Goal: Task Accomplishment & Management: Manage account settings

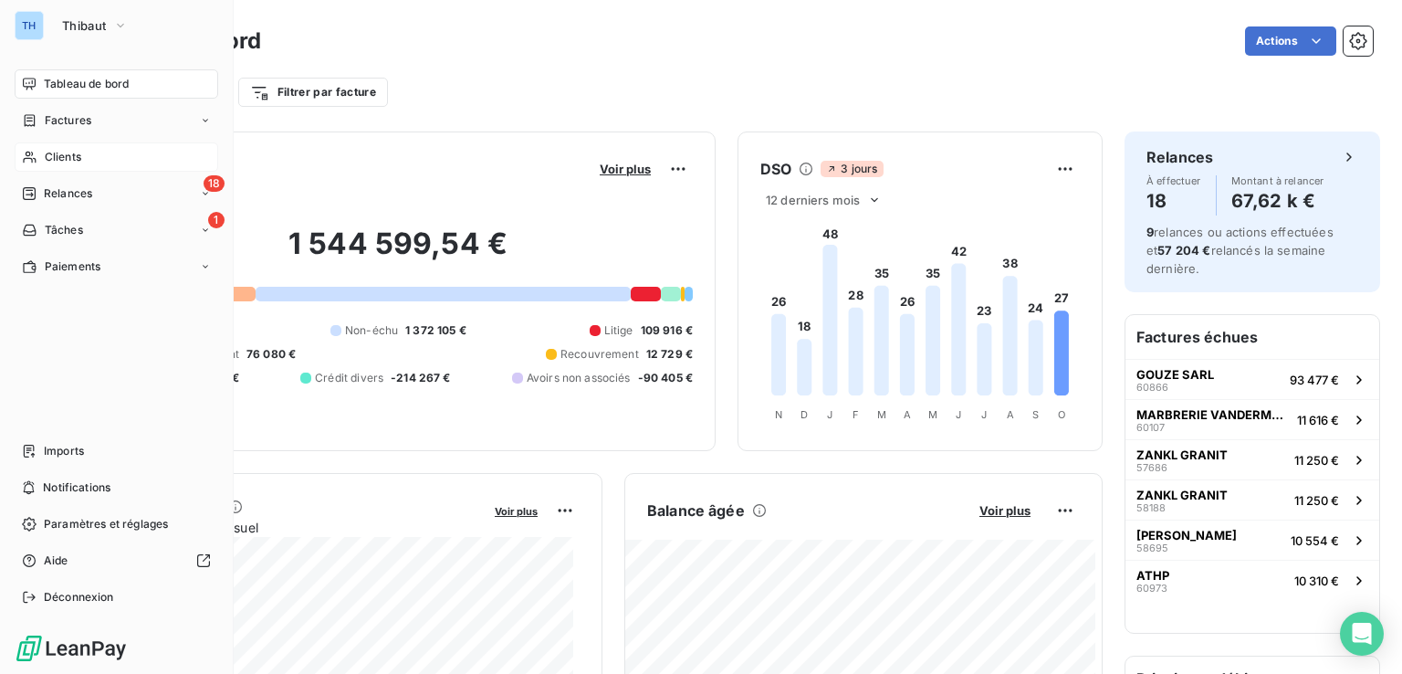
click at [69, 157] on span "Clients" at bounding box center [63, 157] width 37 height 16
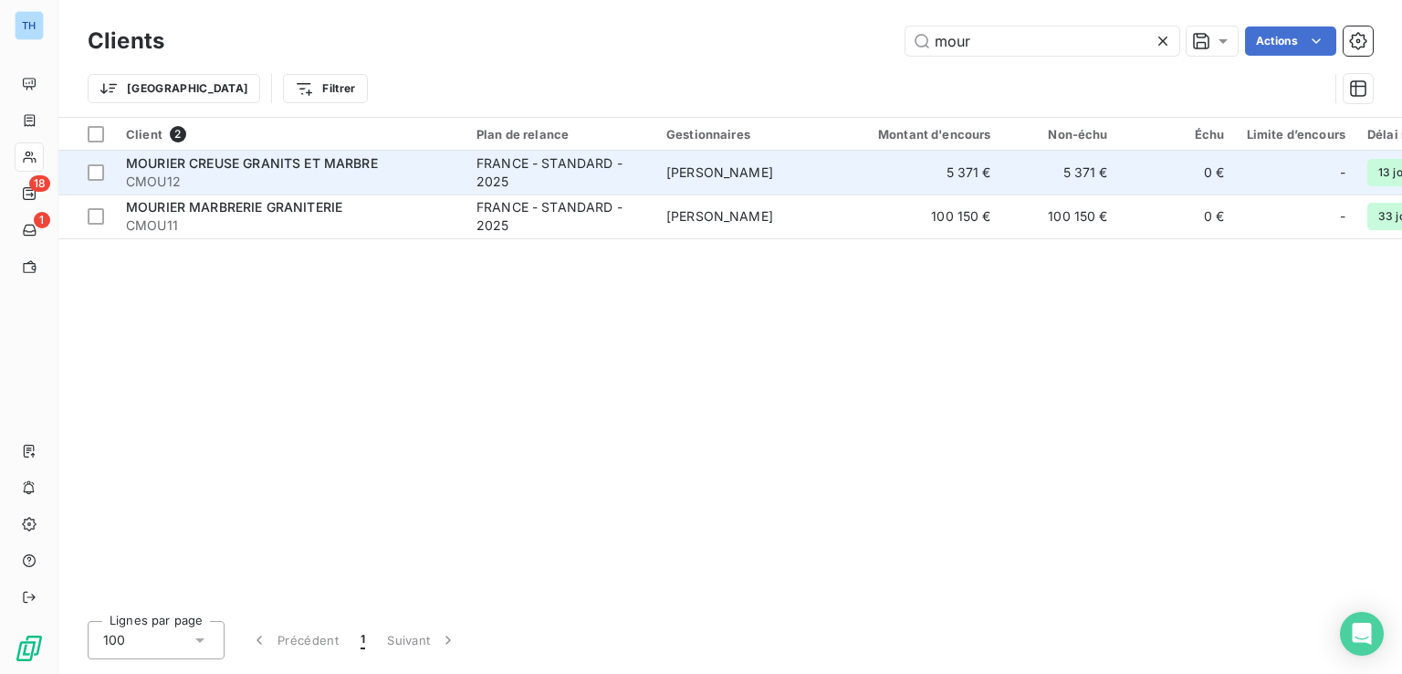
type input "mour"
click at [288, 184] on span "CMOU12" at bounding box center [290, 182] width 329 height 18
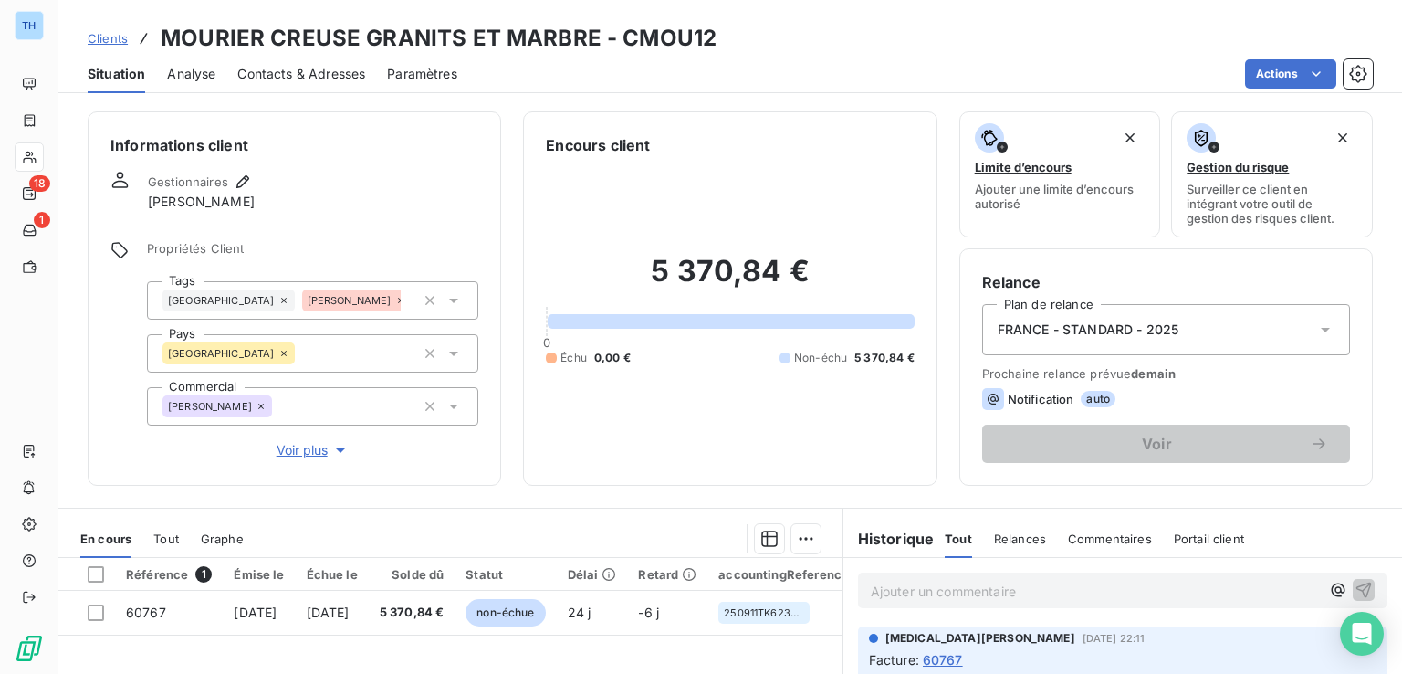
click at [98, 74] on span "Situation" at bounding box center [117, 74] width 58 height 18
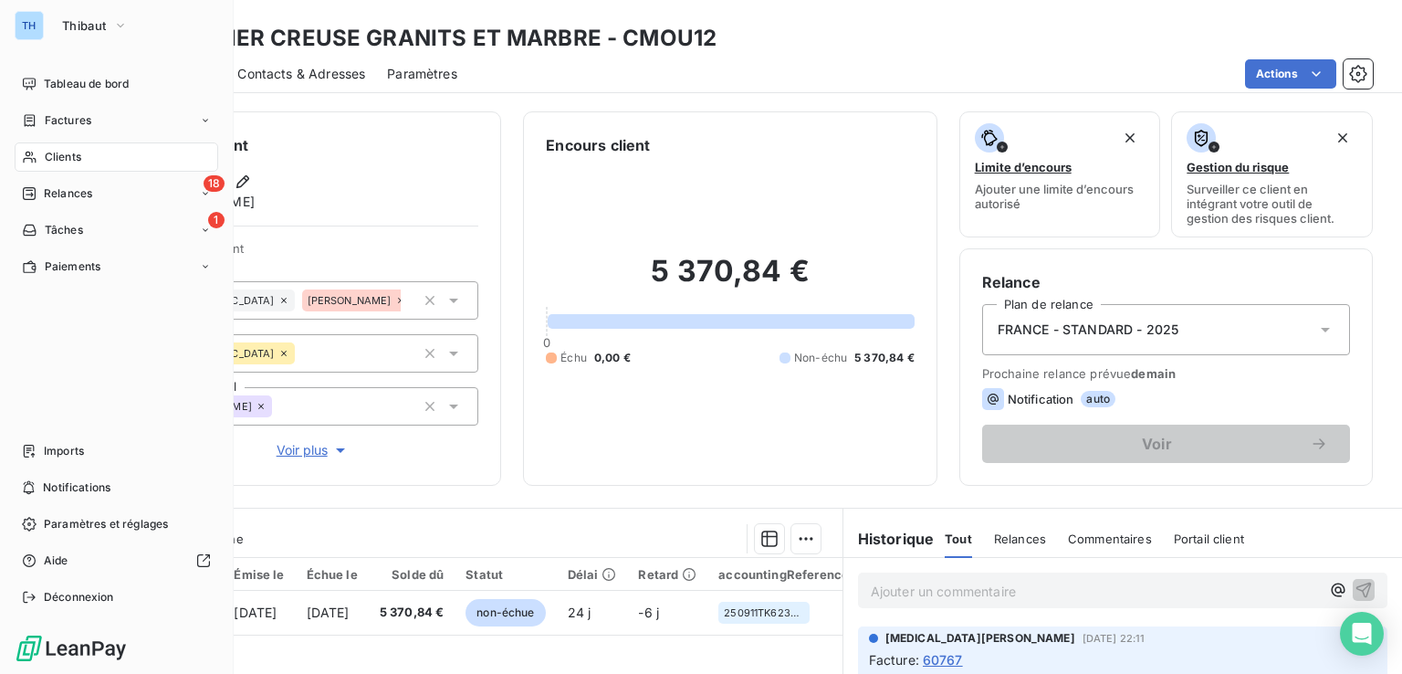
click at [63, 151] on span "Clients" at bounding box center [63, 157] width 37 height 16
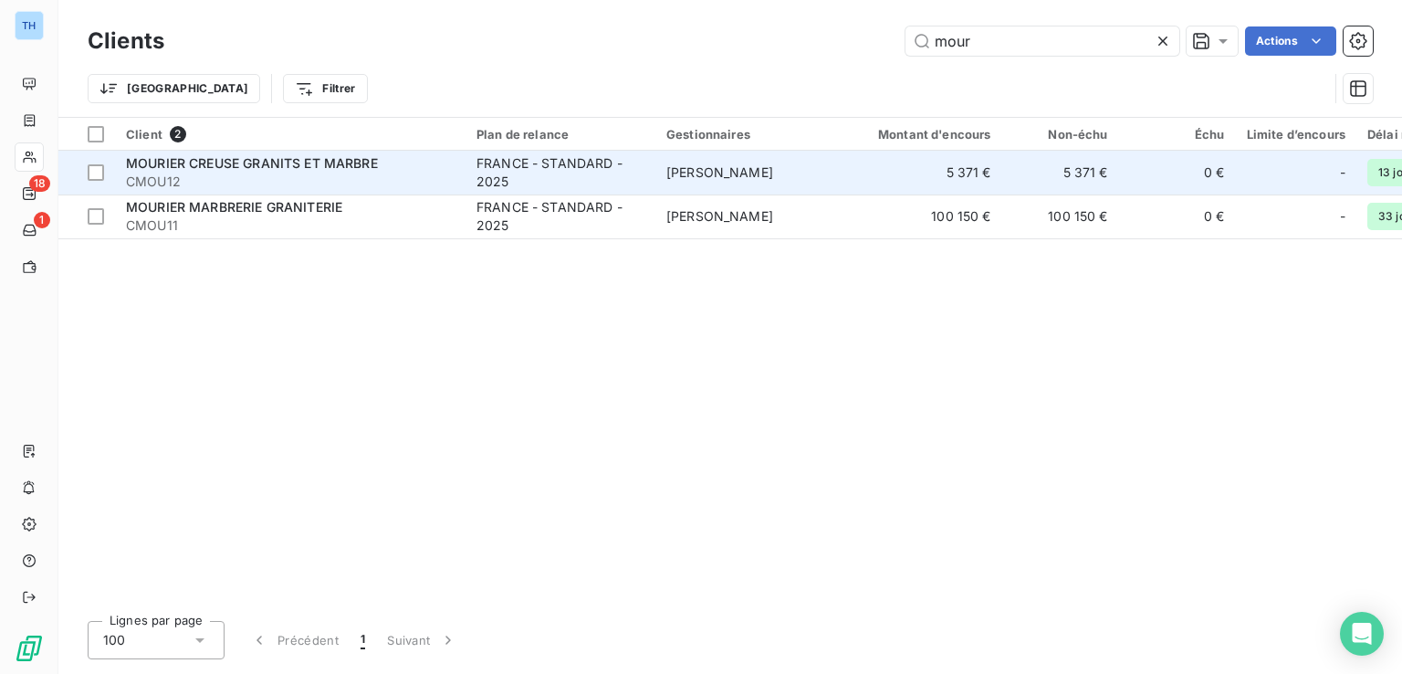
click at [237, 159] on span "MOURIER CREUSE GRANITS ET MARBRE" at bounding box center [252, 163] width 252 height 16
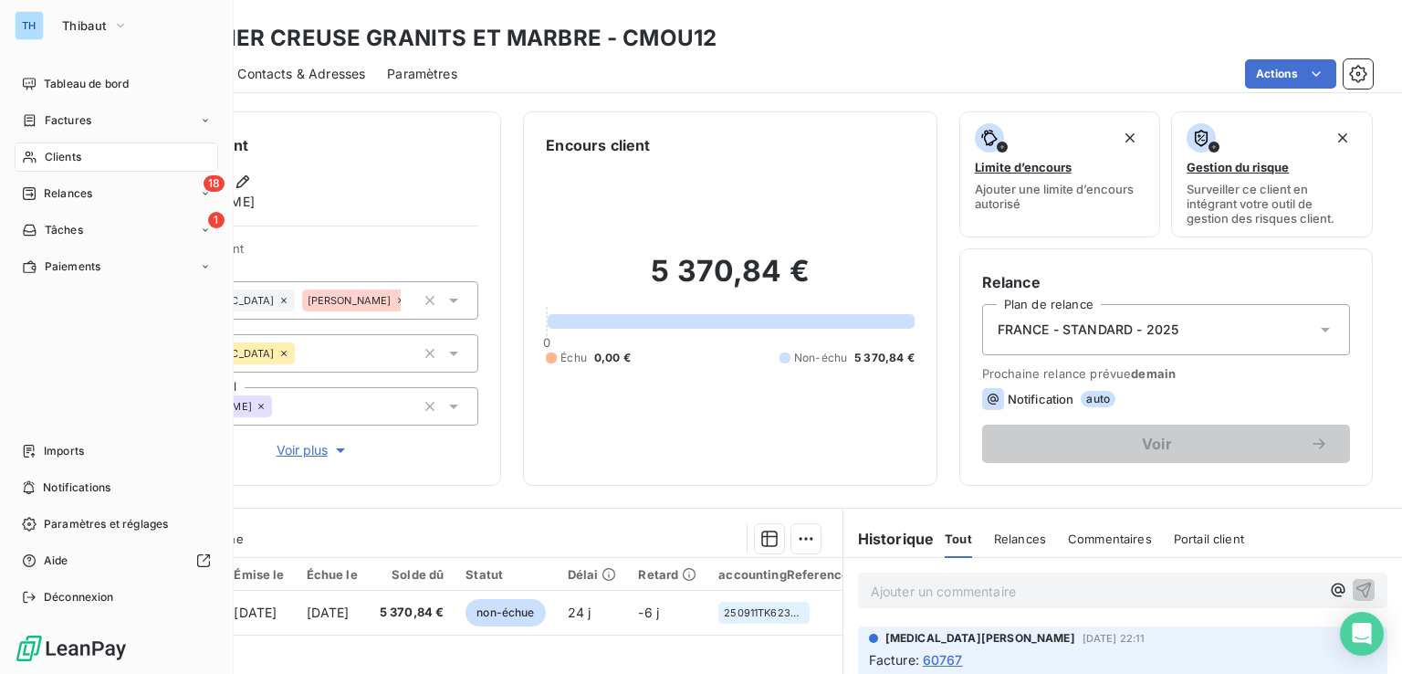
click at [46, 151] on span "Clients" at bounding box center [63, 157] width 37 height 16
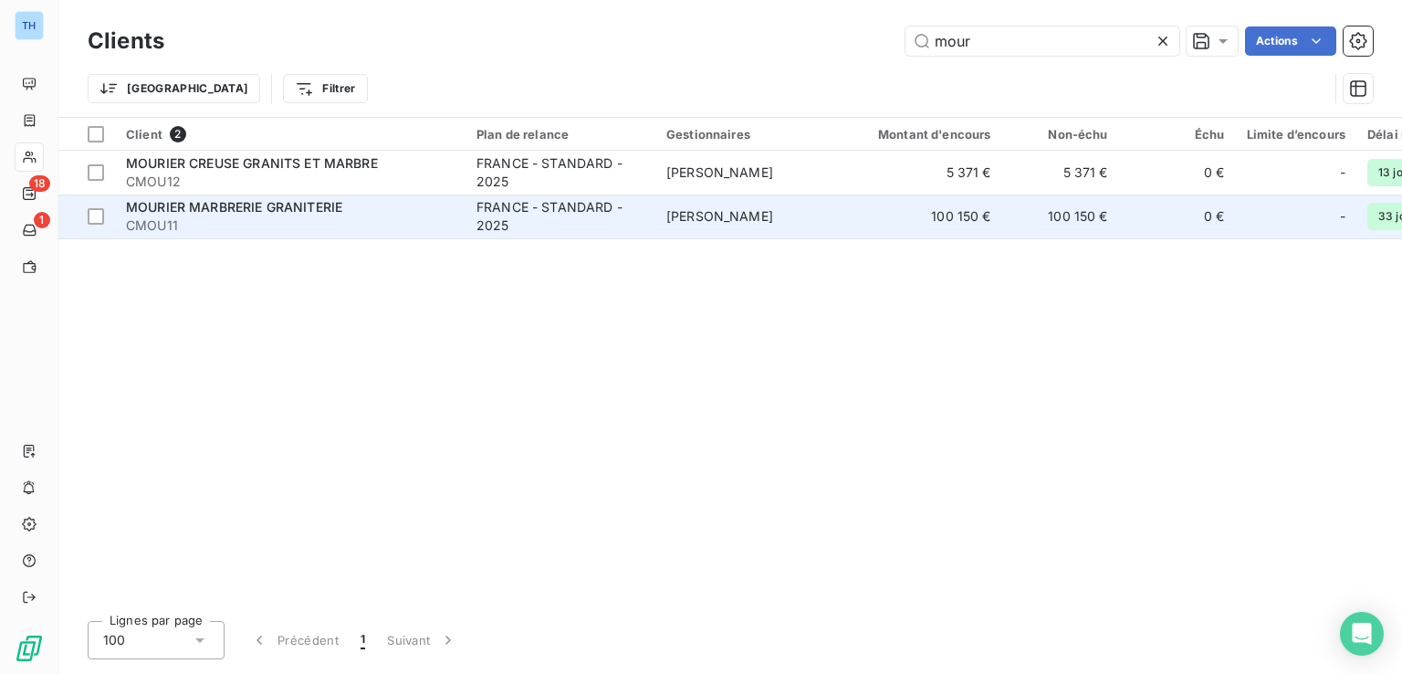
click at [344, 201] on div "MOURIER MARBRERIE GRANITERIE" at bounding box center [290, 207] width 329 height 18
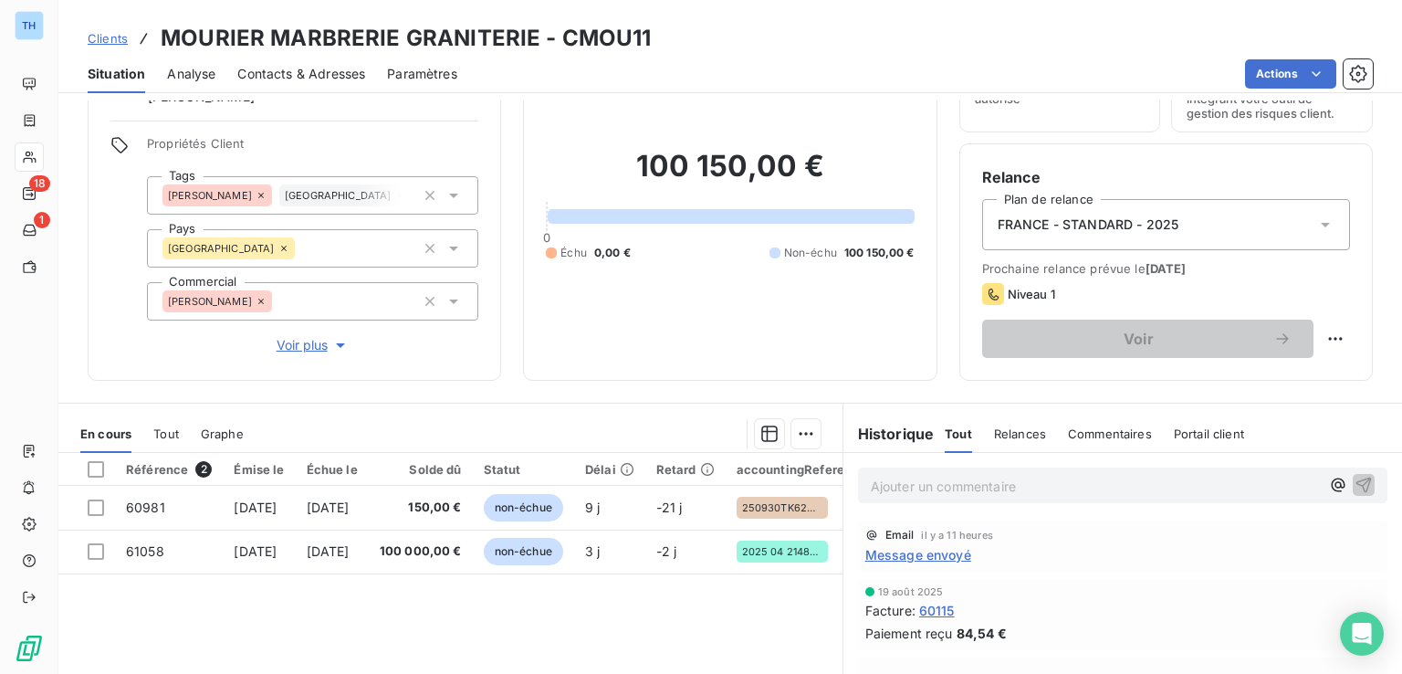
scroll to position [183, 0]
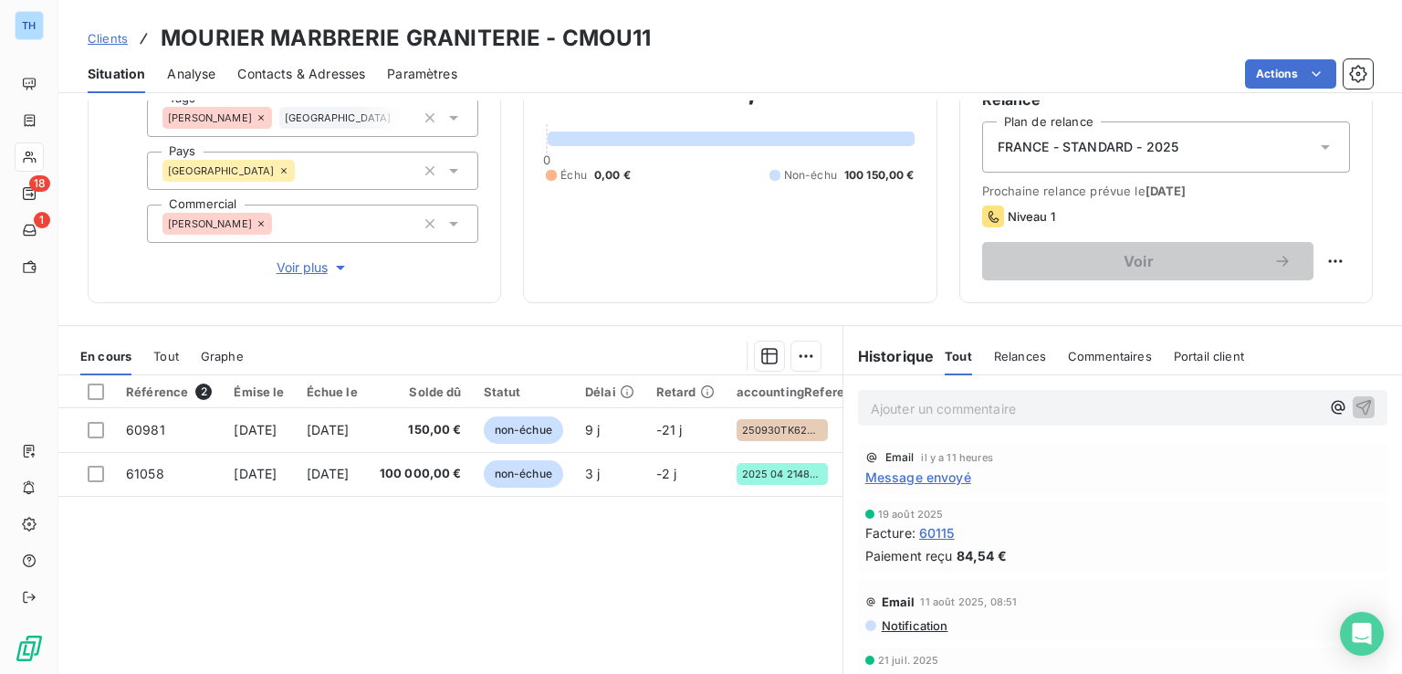
click at [920, 478] on span "Message envoyé" at bounding box center [918, 476] width 106 height 19
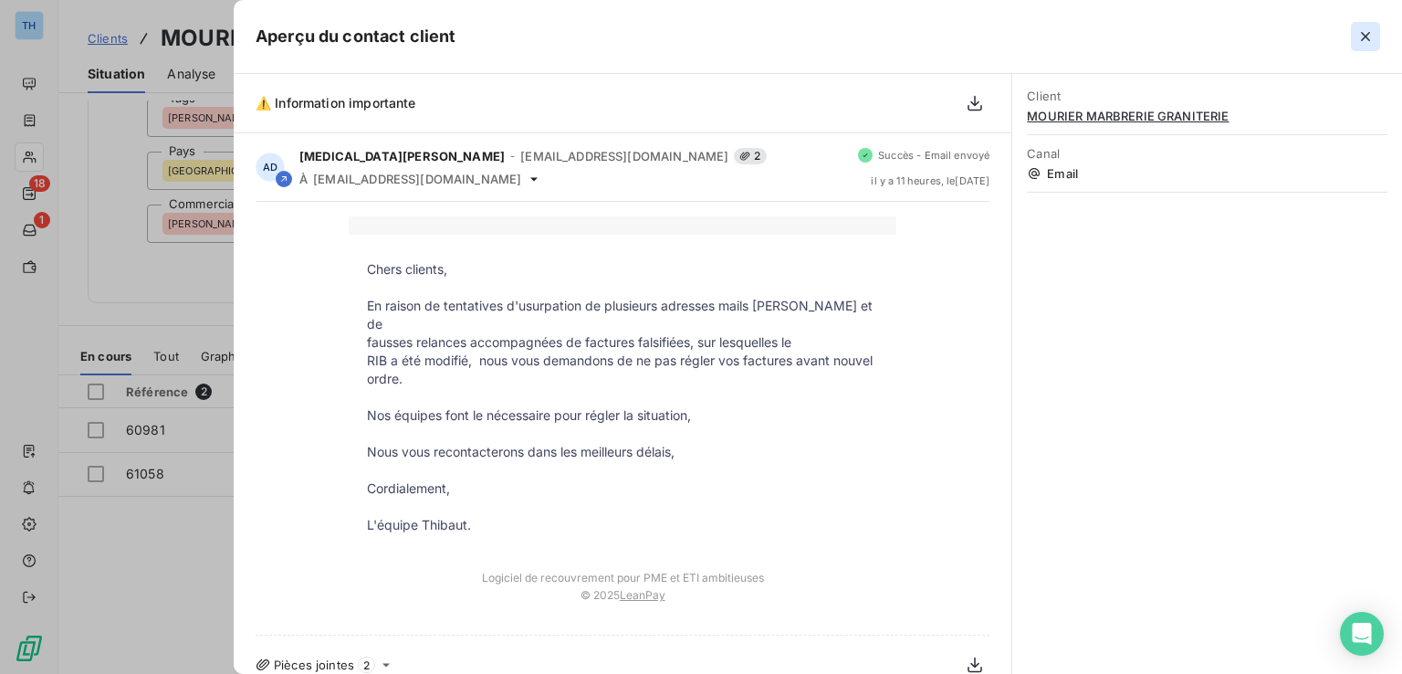
click at [1367, 31] on icon "button" at bounding box center [1366, 36] width 18 height 18
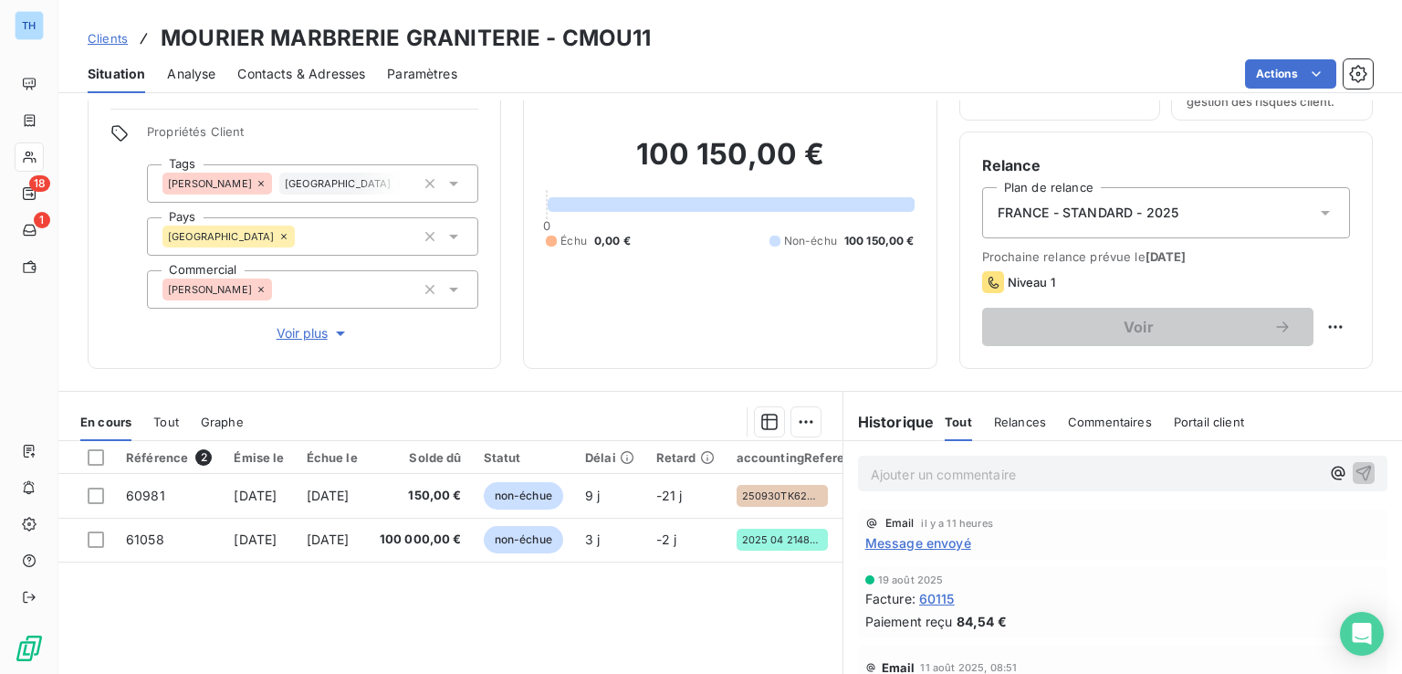
scroll to position [0, 0]
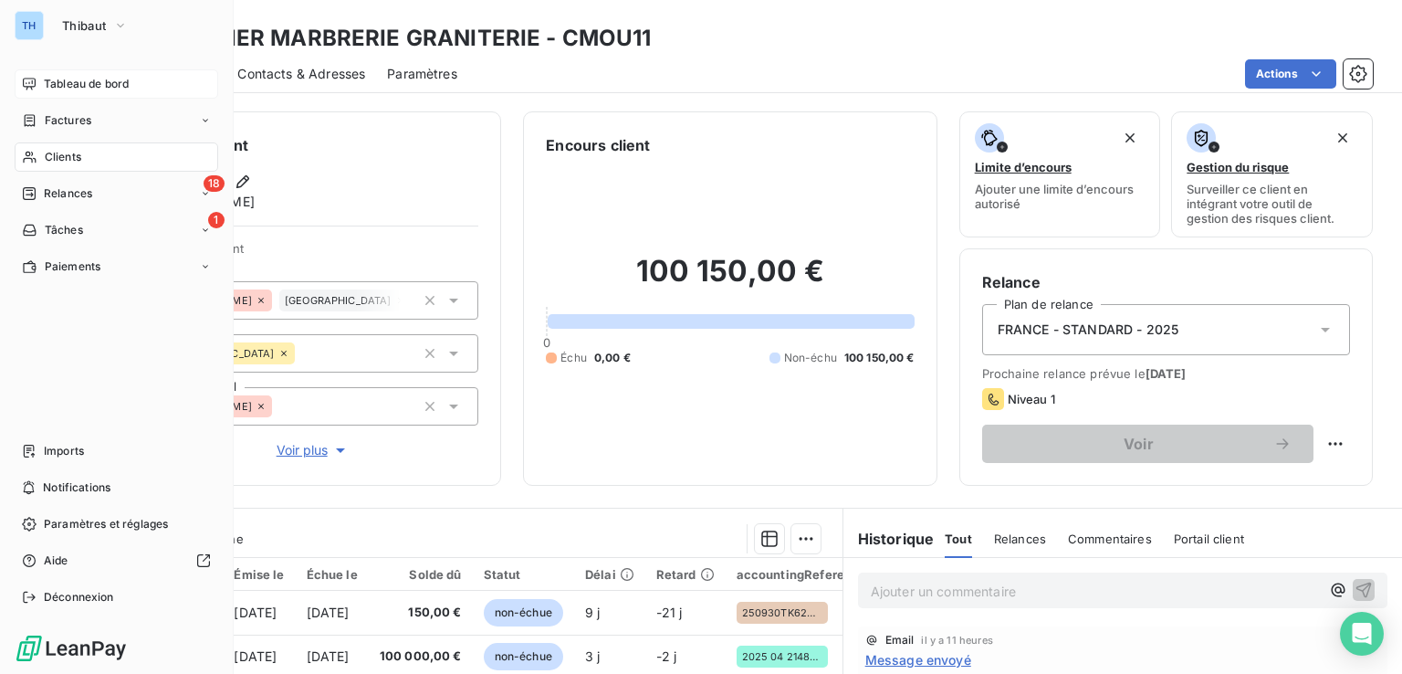
click at [85, 81] on span "Tableau de bord" at bounding box center [86, 84] width 85 height 16
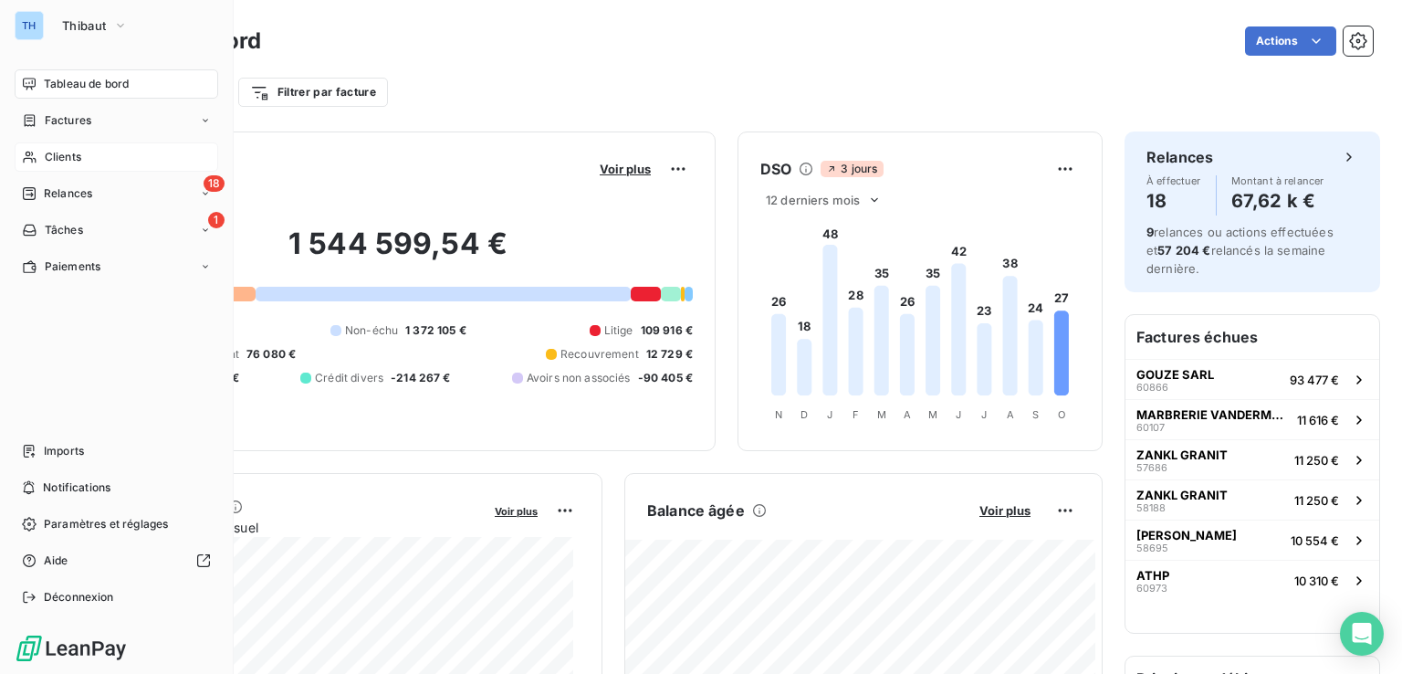
click at [76, 153] on span "Clients" at bounding box center [63, 157] width 37 height 16
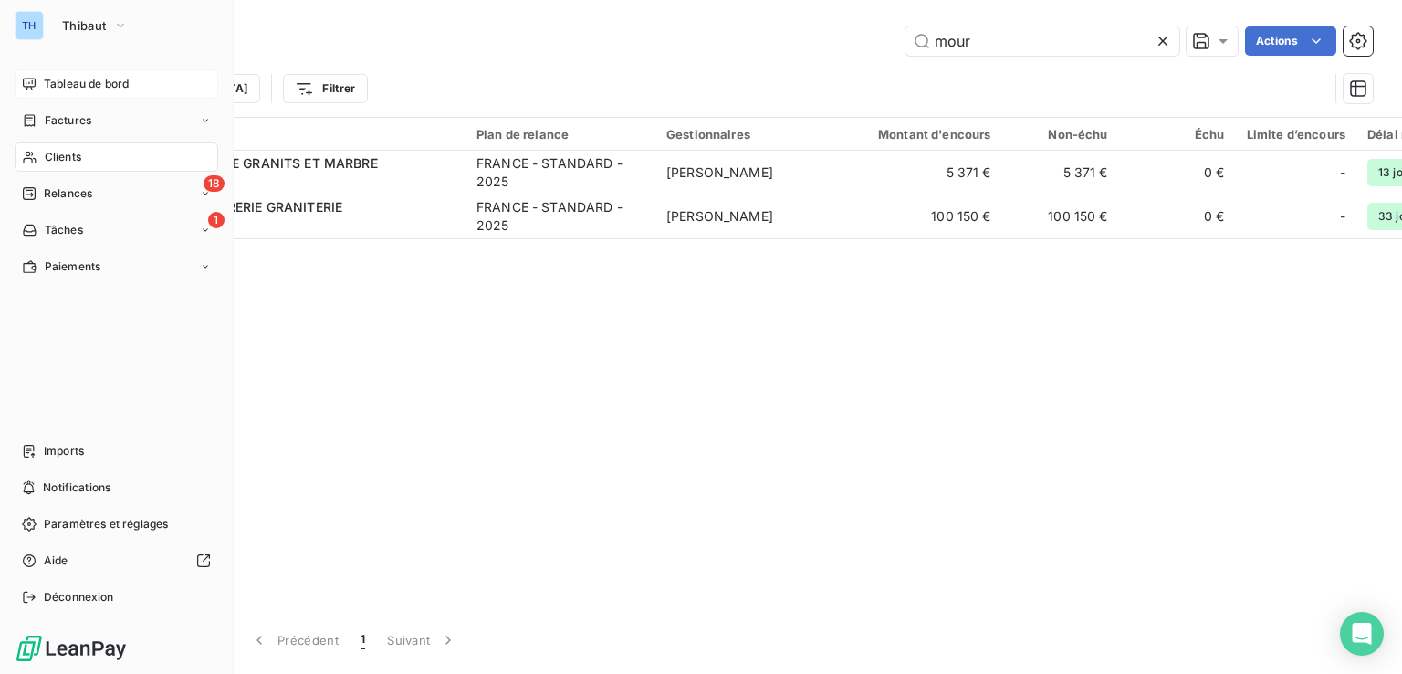
click at [62, 78] on span "Tableau de bord" at bounding box center [86, 84] width 85 height 16
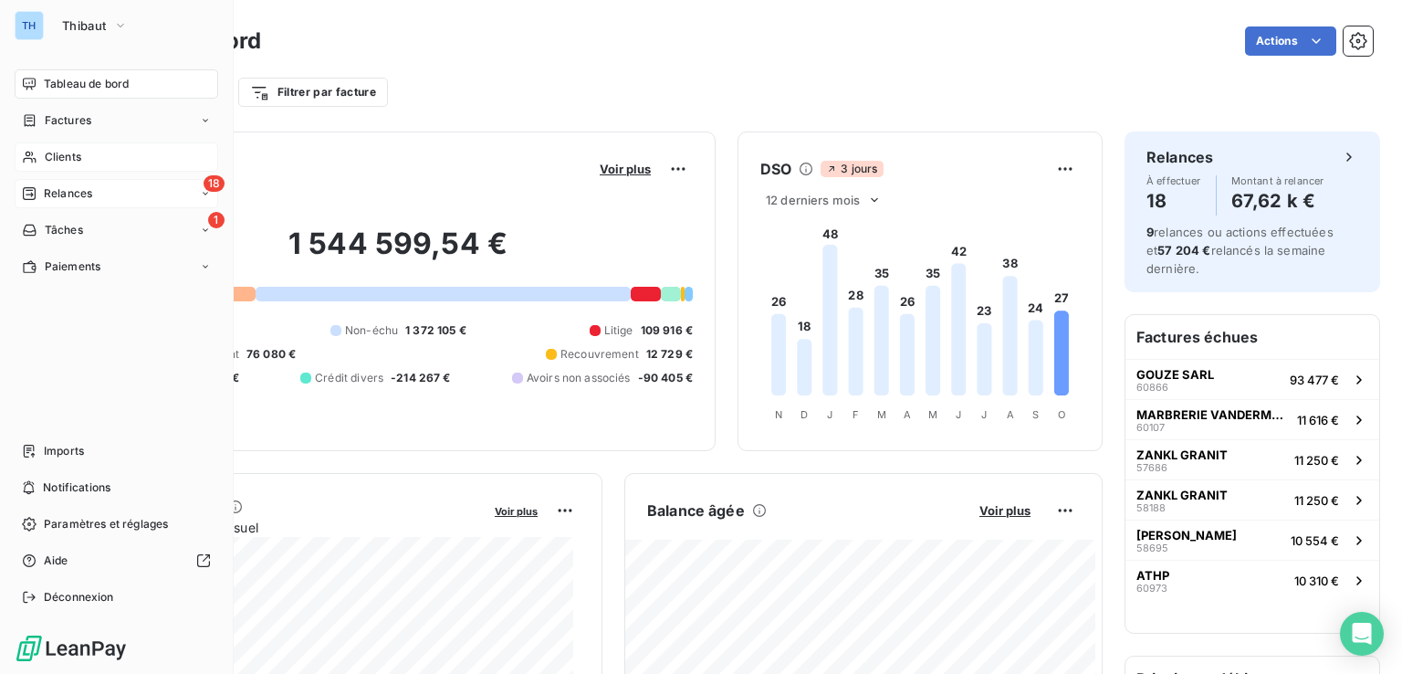
click at [80, 188] on span "Relances" at bounding box center [68, 193] width 48 height 16
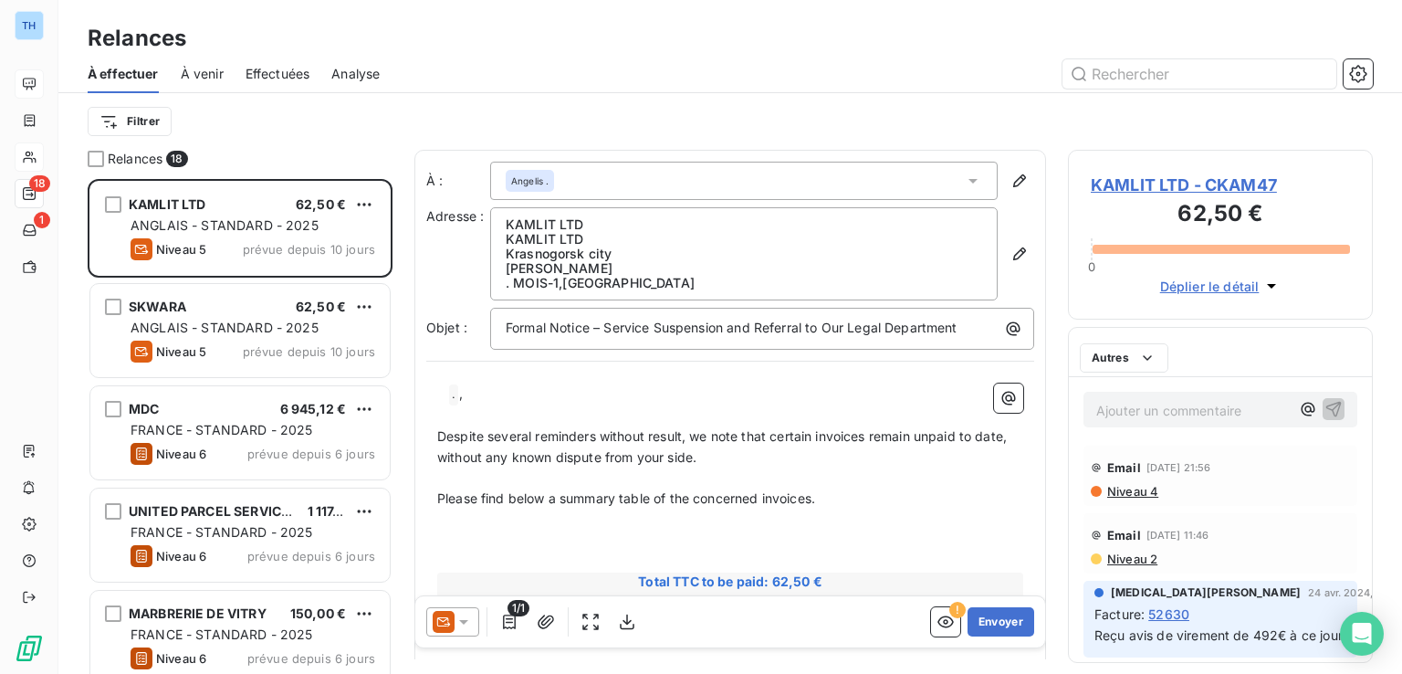
scroll to position [15, 15]
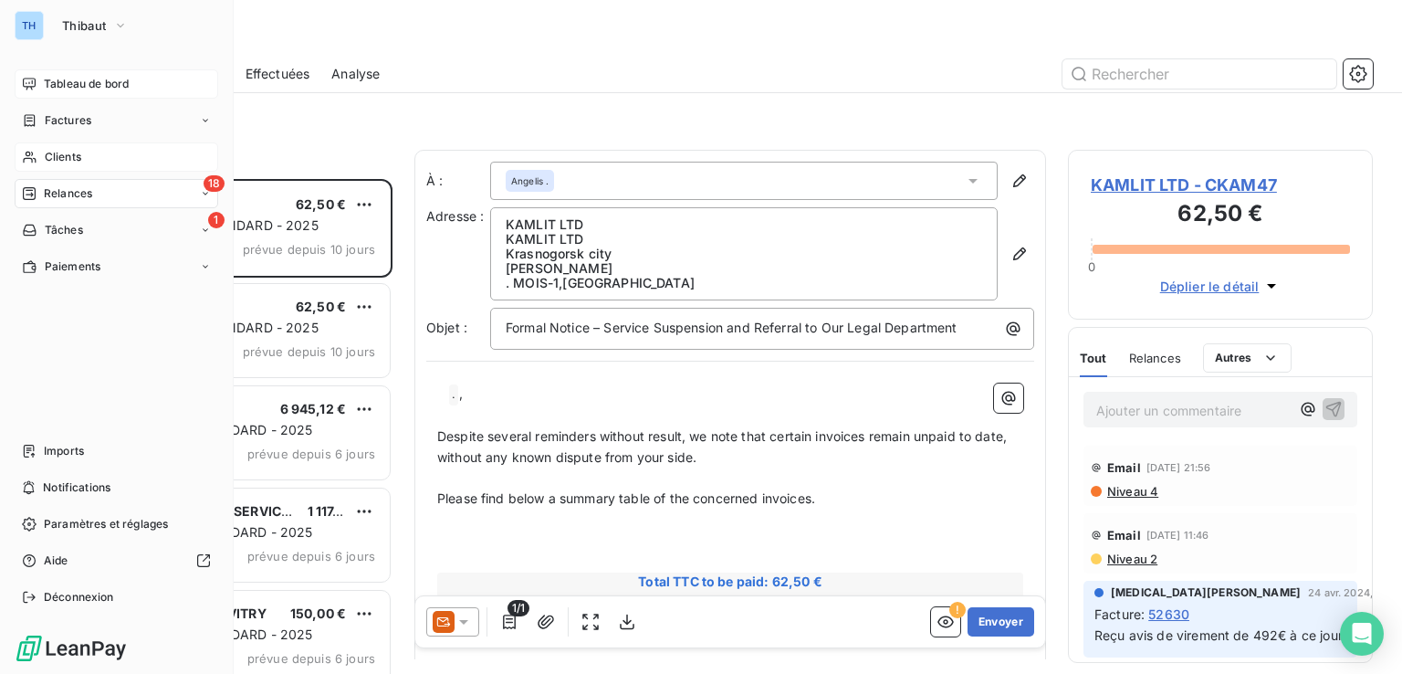
click at [61, 152] on span "Clients" at bounding box center [63, 157] width 37 height 16
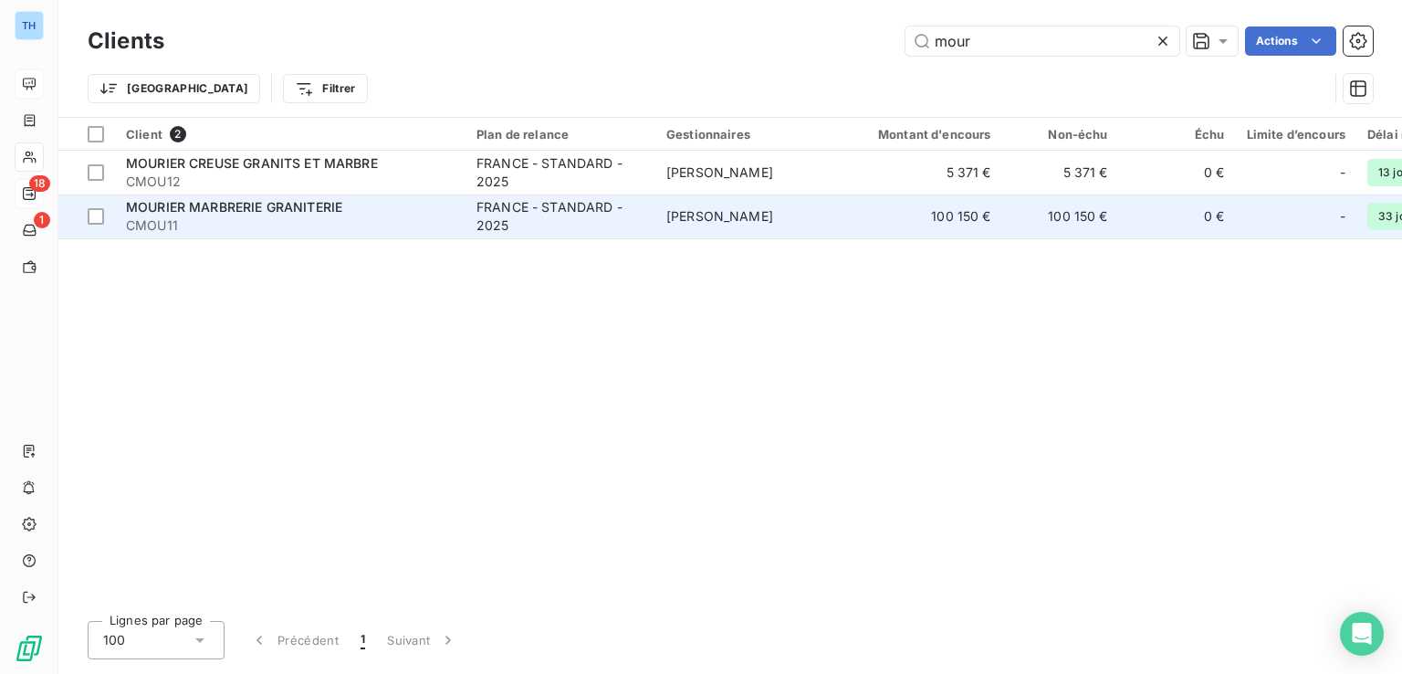
click at [302, 228] on span "CMOU11" at bounding box center [290, 225] width 329 height 18
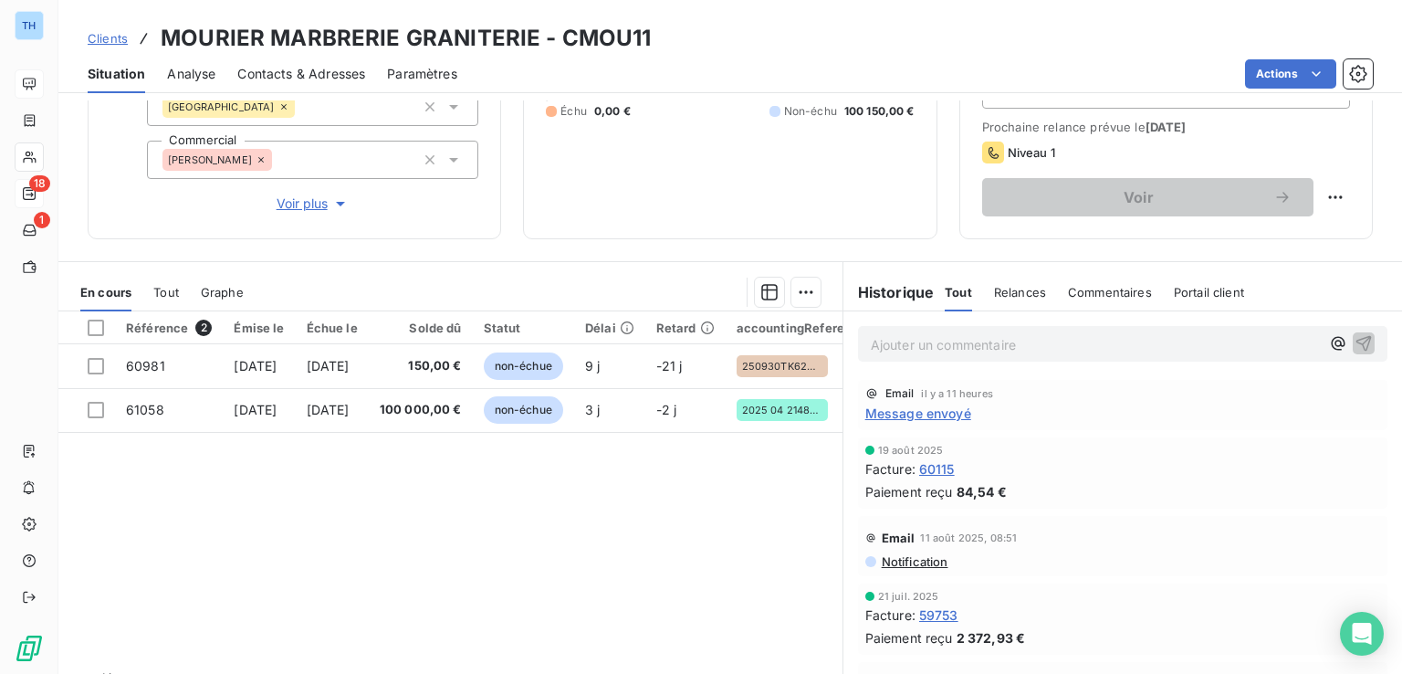
scroll to position [274, 0]
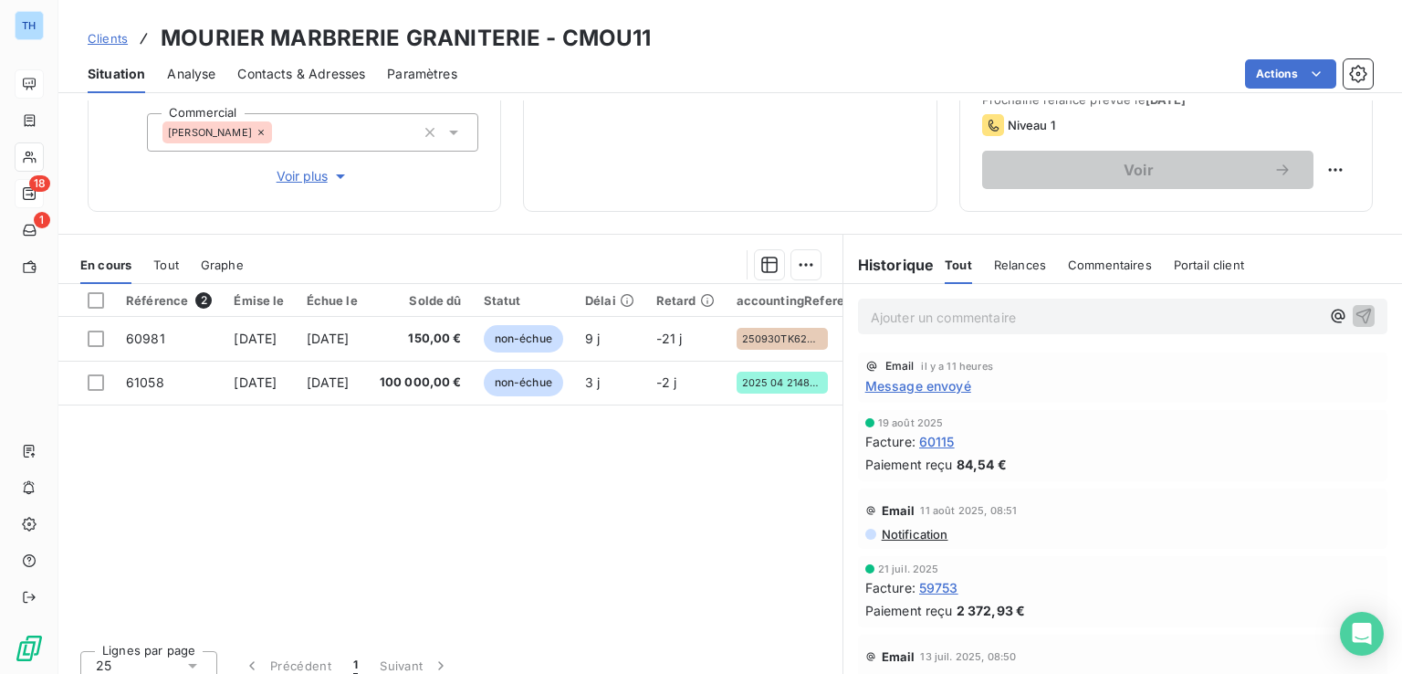
click at [898, 378] on span "Message envoyé" at bounding box center [918, 385] width 106 height 19
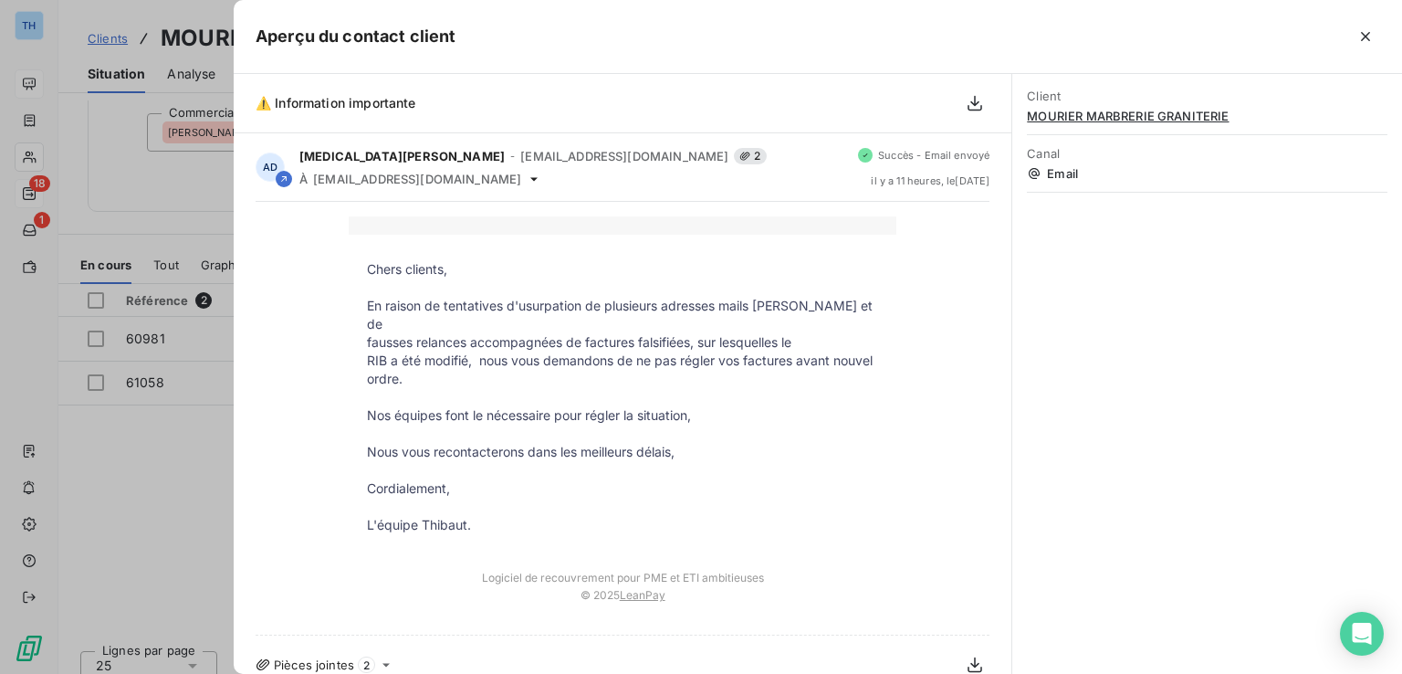
click at [128, 118] on div at bounding box center [701, 337] width 1402 height 674
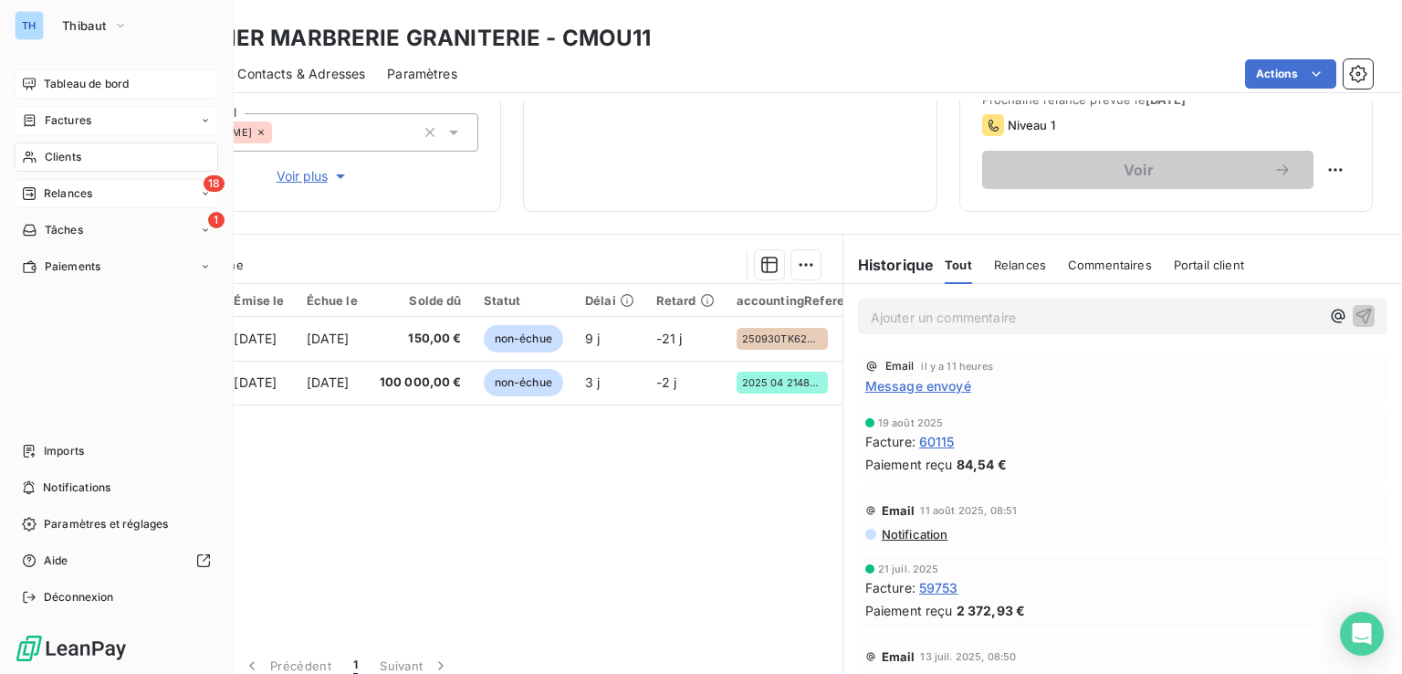
click at [72, 118] on span "Factures" at bounding box center [68, 120] width 47 height 16
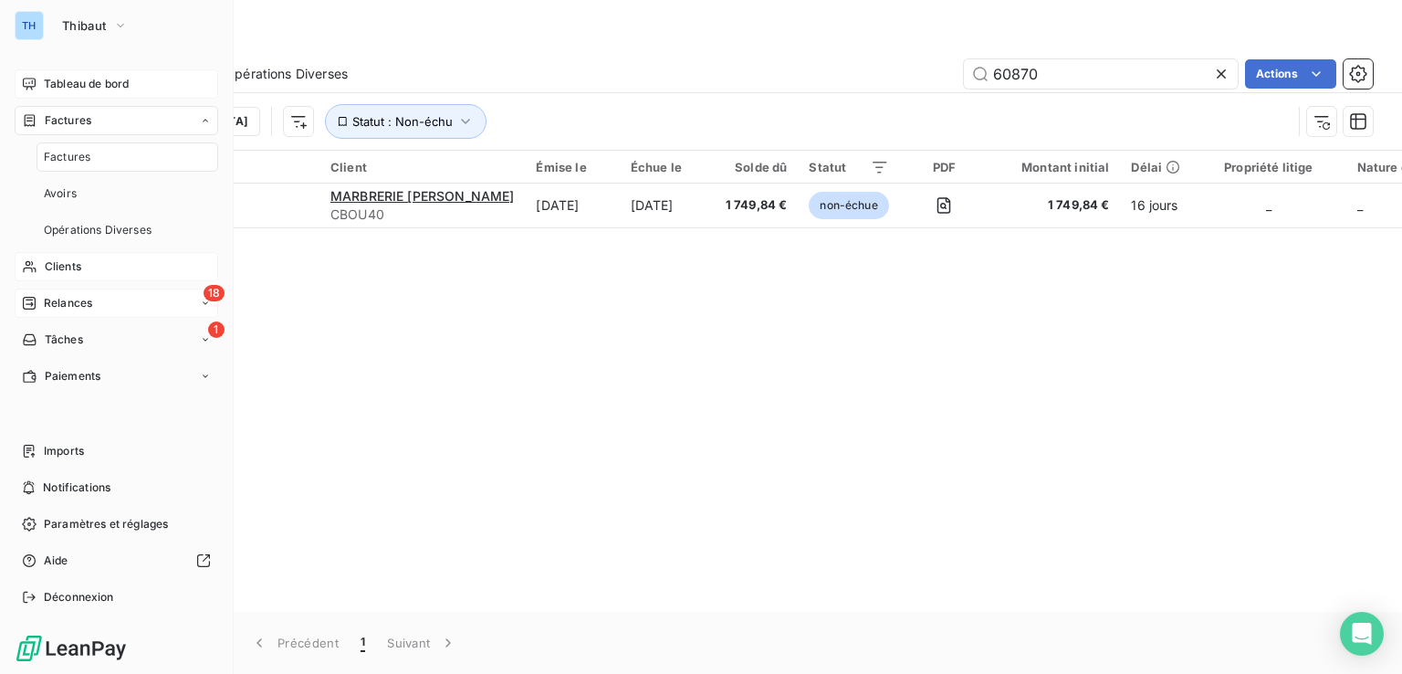
click at [55, 149] on span "Factures" at bounding box center [67, 157] width 47 height 16
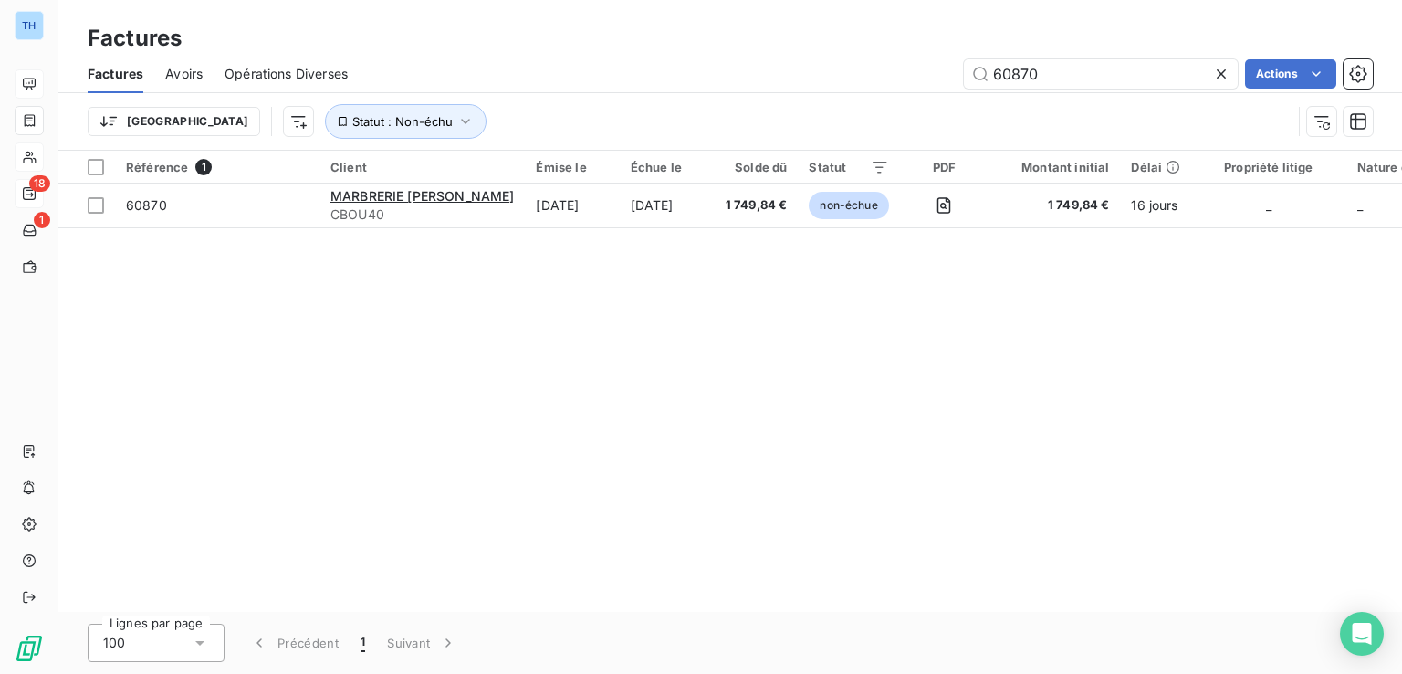
click at [1218, 74] on icon at bounding box center [1221, 74] width 18 height 18
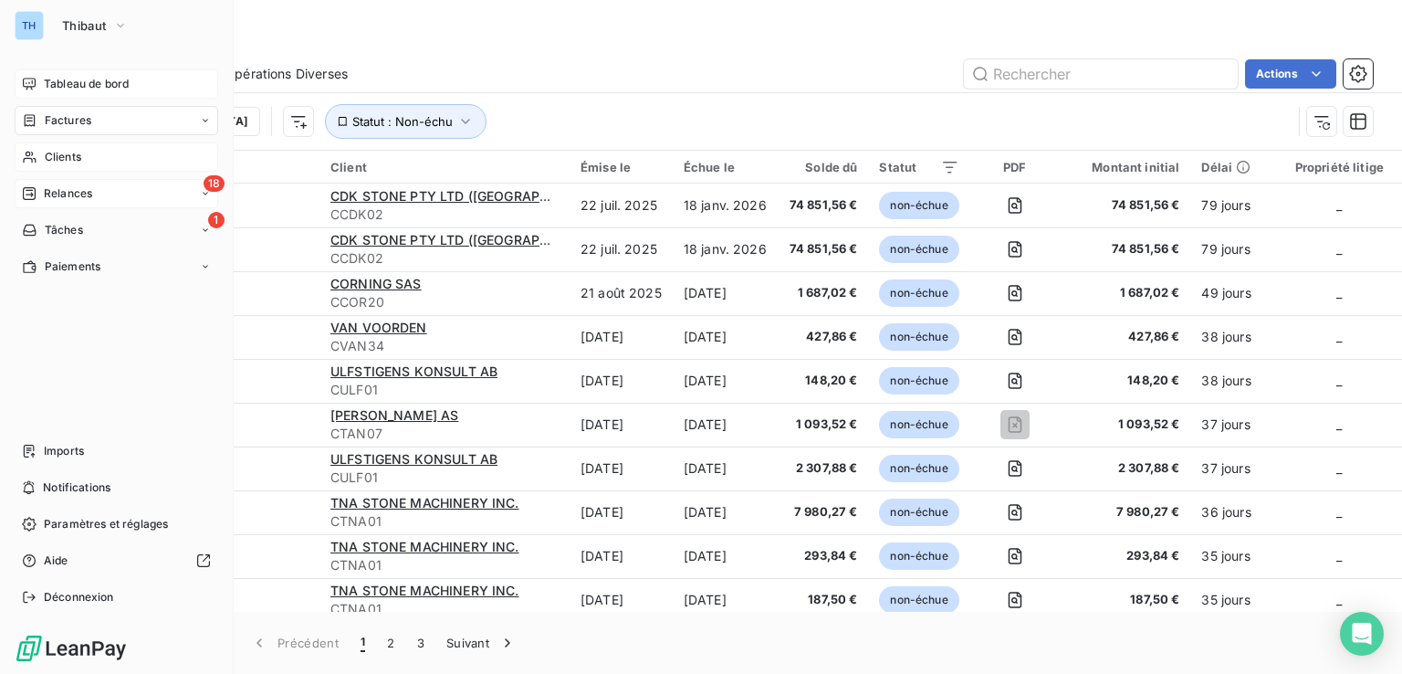
click at [41, 155] on div "Clients" at bounding box center [117, 156] width 204 height 29
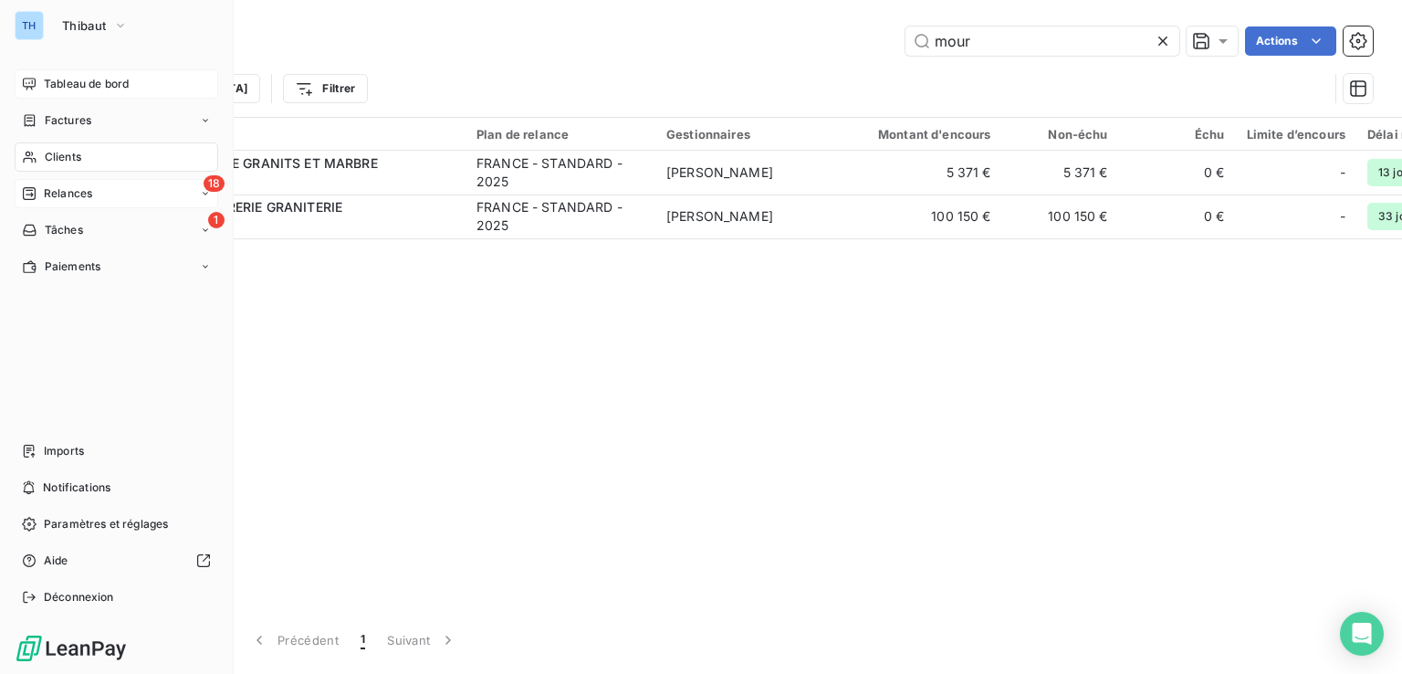
click at [48, 154] on span "Clients" at bounding box center [63, 157] width 37 height 16
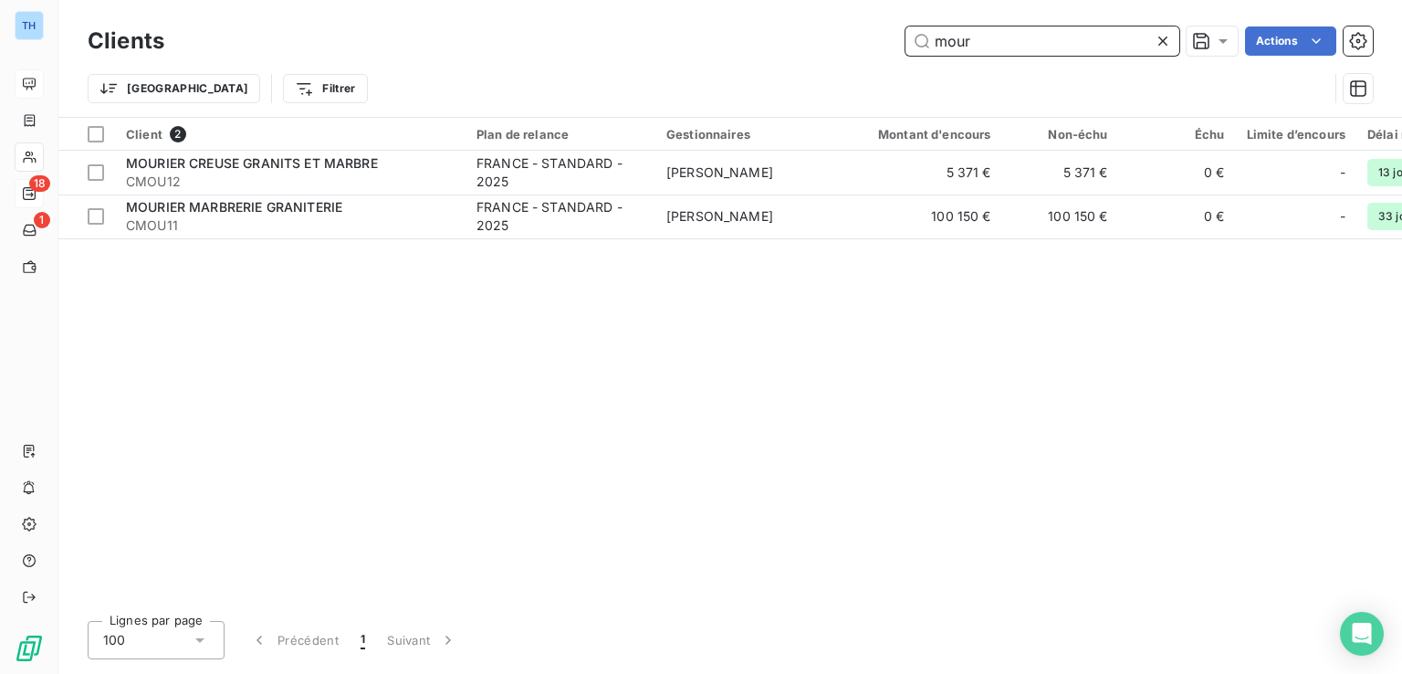
drag, startPoint x: 1001, startPoint y: 48, endPoint x: 814, endPoint y: 28, distance: 187.3
click at [814, 28] on div "mour Actions" at bounding box center [779, 40] width 1187 height 29
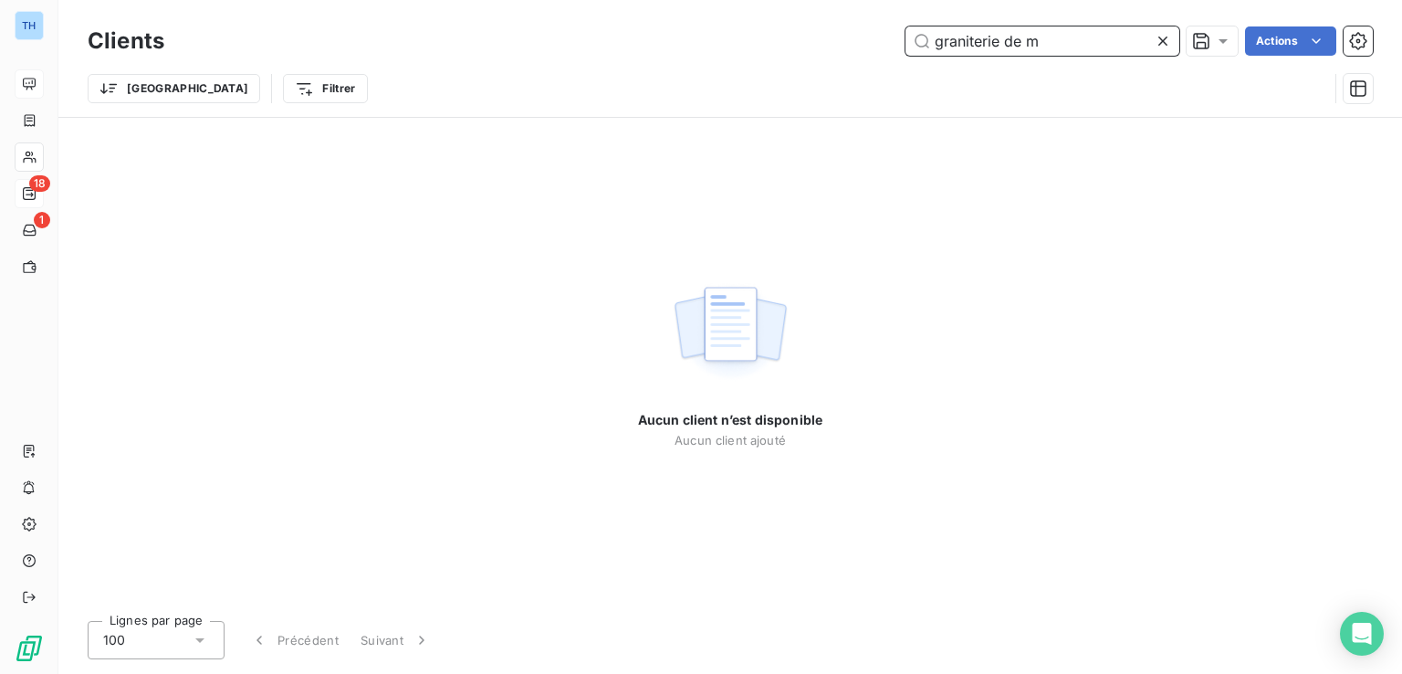
drag, startPoint x: 1070, startPoint y: 31, endPoint x: 681, endPoint y: -17, distance: 391.9
click at [681, 0] on html "TH 18 1 Clients graniterie de m Actions Trier Filtrer Aucun client n’est dispon…" at bounding box center [701, 337] width 1402 height 674
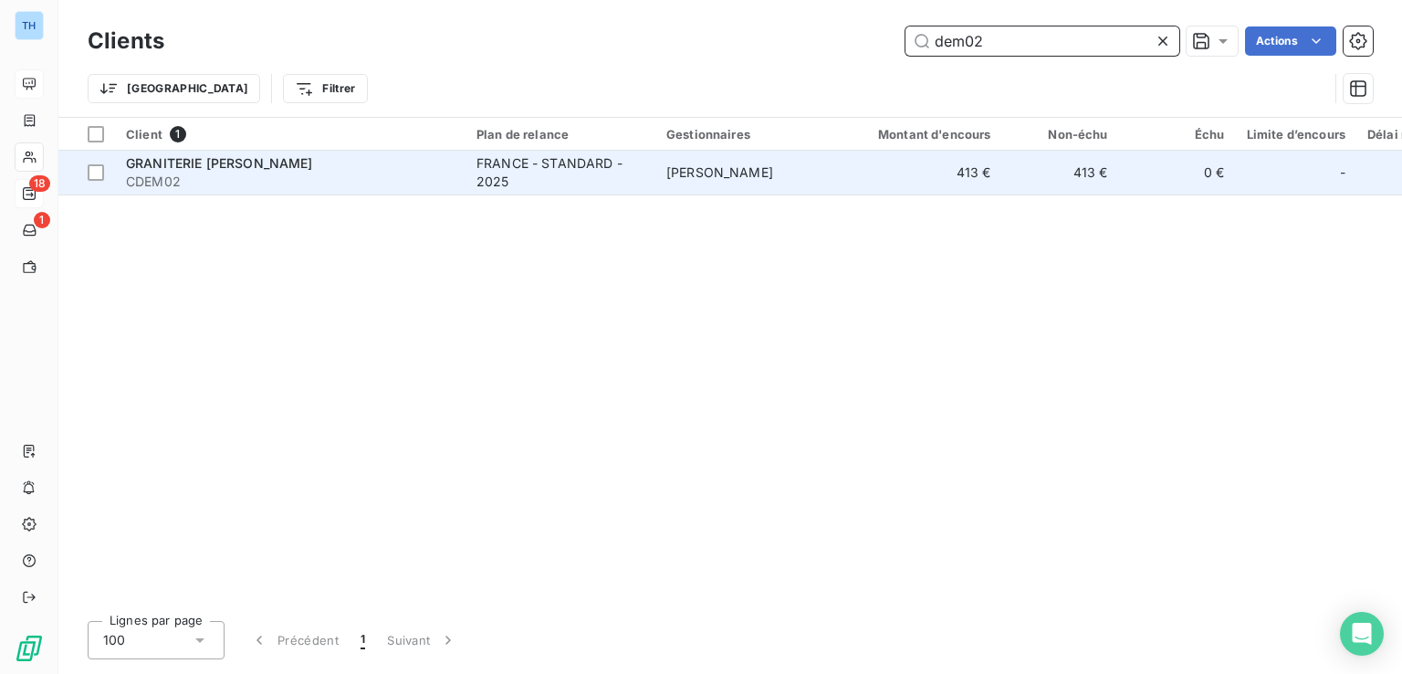
type input "dem02"
click at [356, 185] on span "CDEM02" at bounding box center [290, 182] width 329 height 18
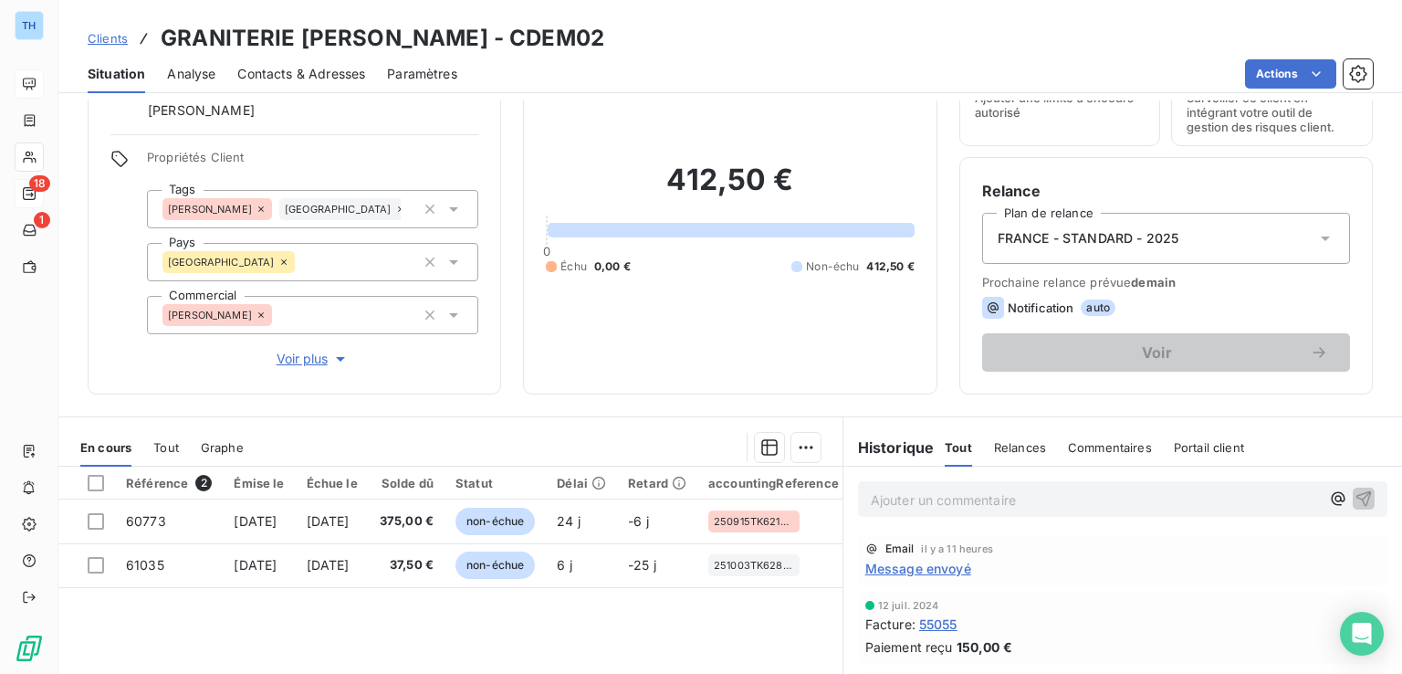
scroll to position [183, 0]
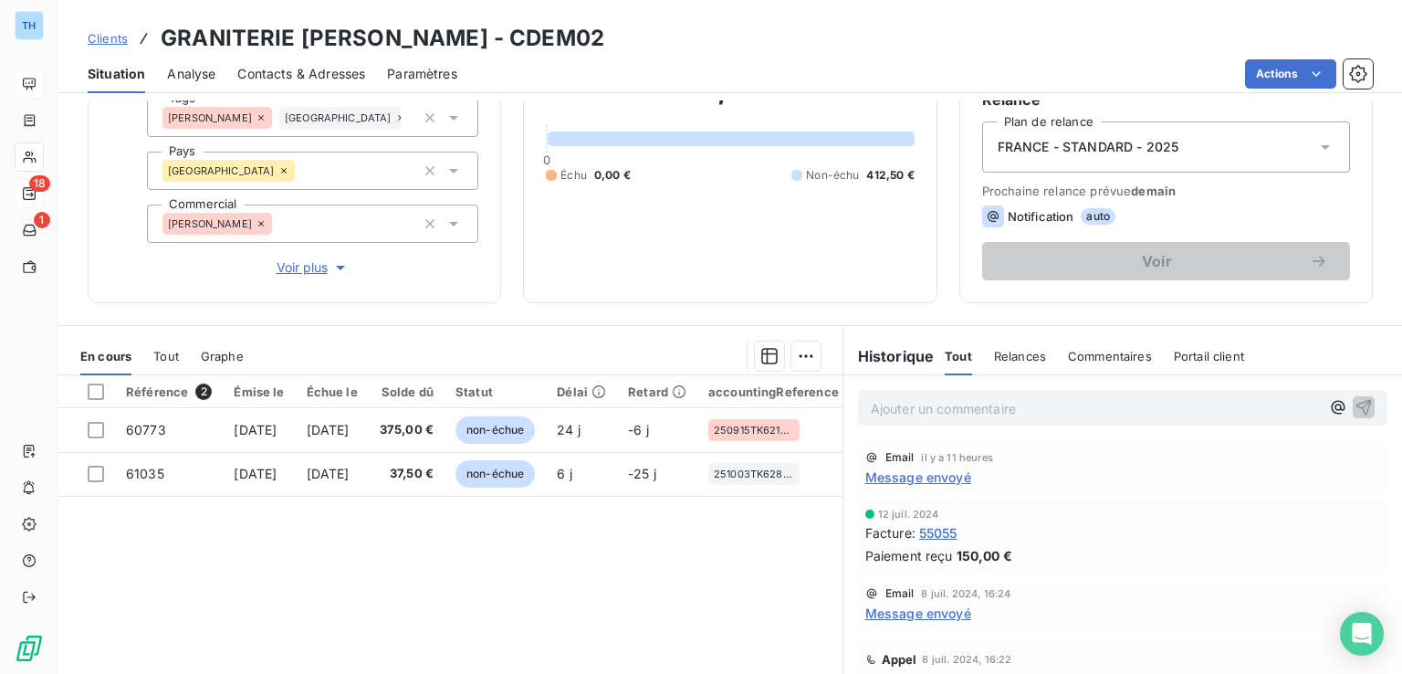
click at [892, 481] on span "Message envoyé" at bounding box center [918, 476] width 106 height 19
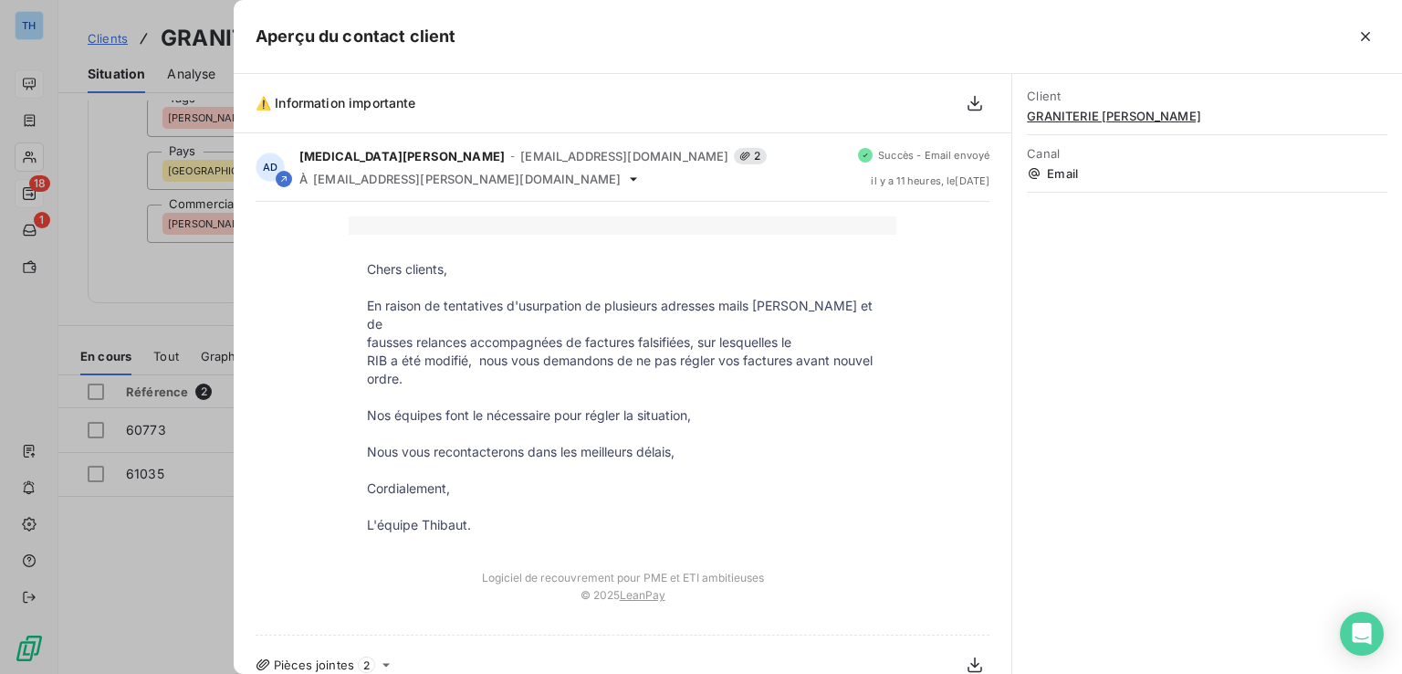
click at [120, 287] on div at bounding box center [701, 337] width 1402 height 674
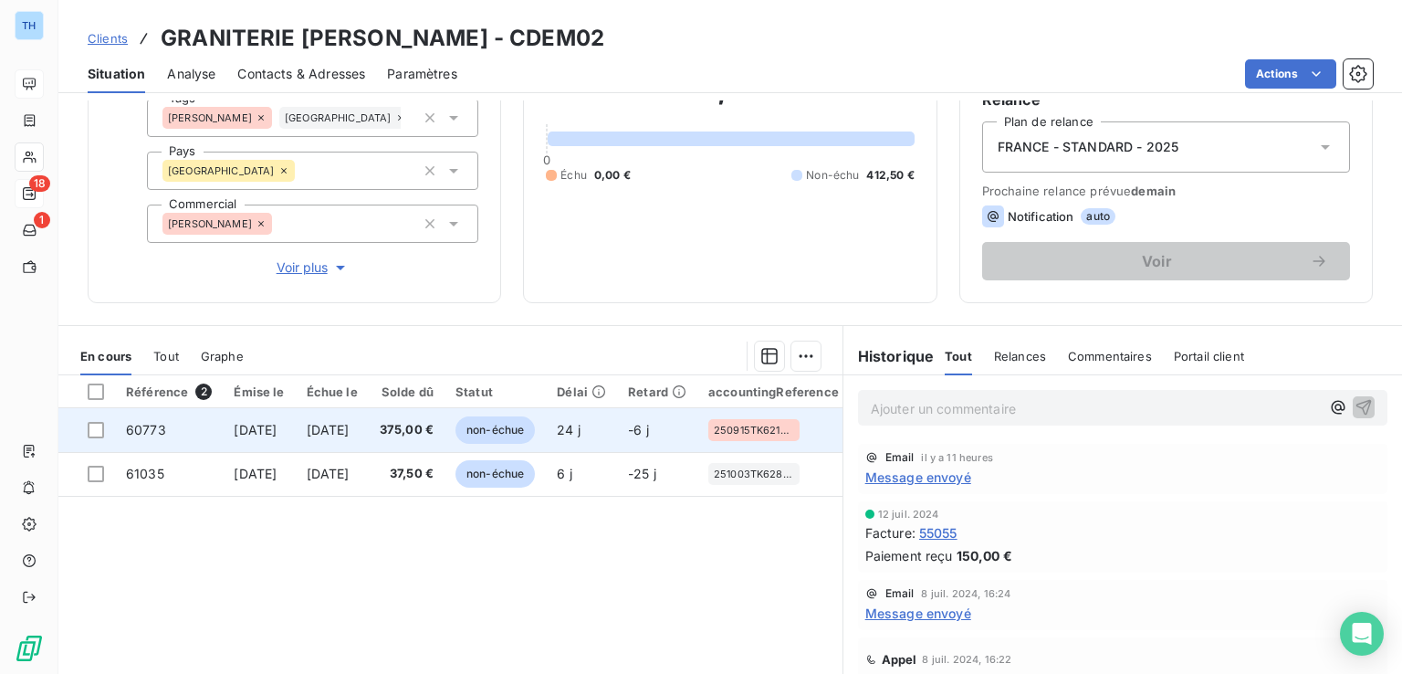
click at [350, 435] on span "[DATE]" at bounding box center [328, 430] width 43 height 16
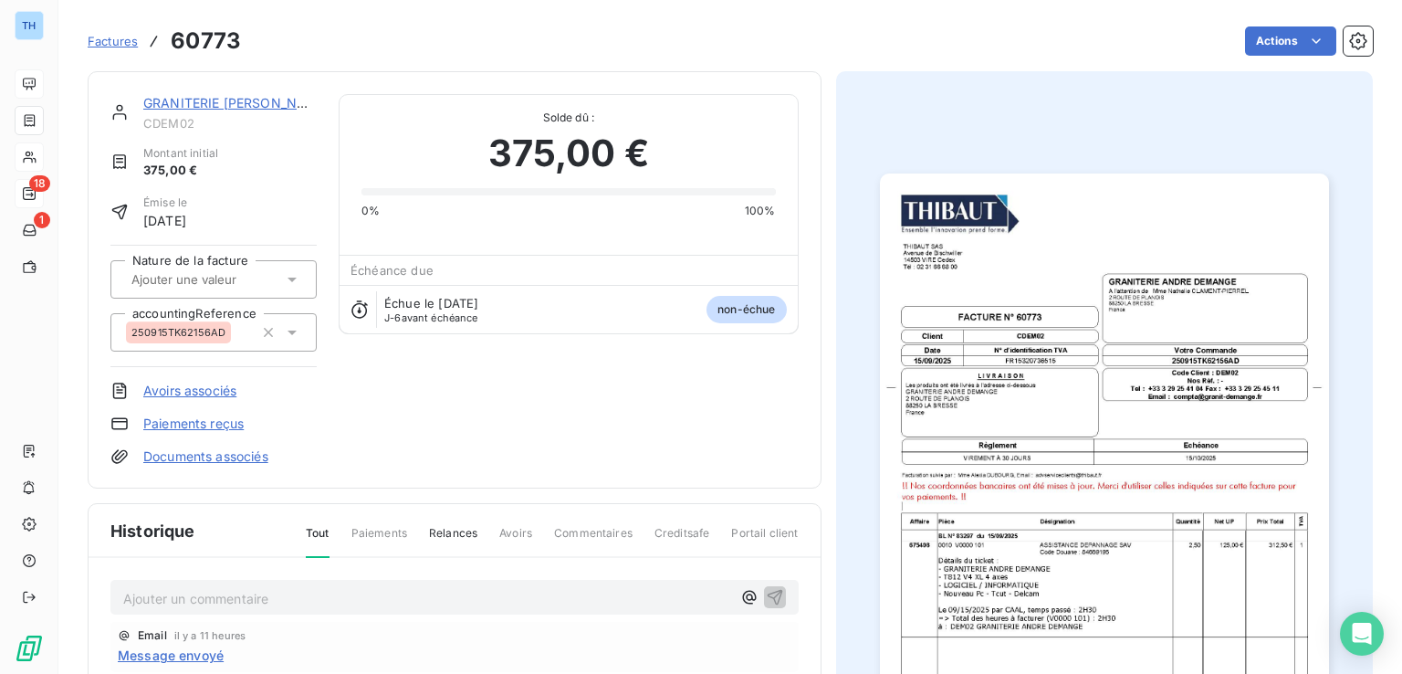
click at [1045, 443] on img "button" at bounding box center [1104, 490] width 449 height 635
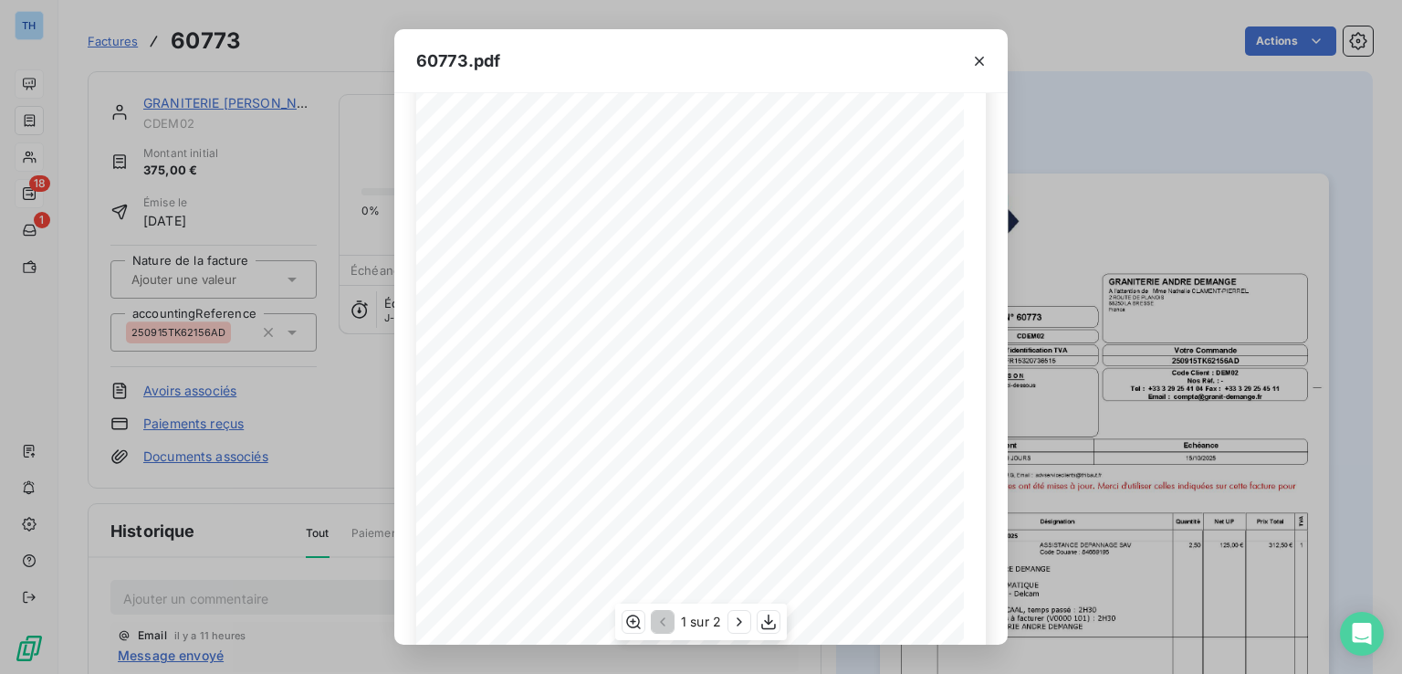
scroll to position [267, 0]
click at [739, 615] on icon "button" at bounding box center [739, 622] width 18 height 18
click at [986, 59] on icon "button" at bounding box center [979, 61] width 18 height 18
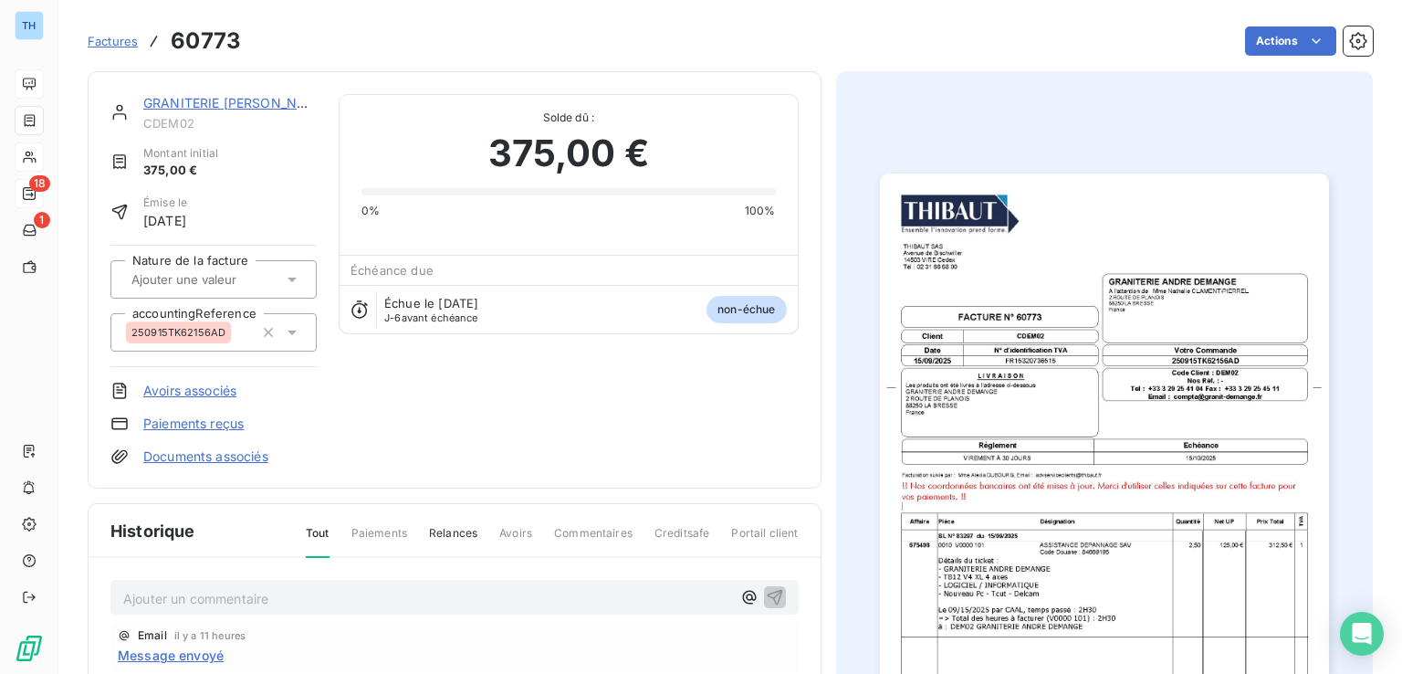
click at [238, 104] on link "GRANITERIE [PERSON_NAME]" at bounding box center [236, 103] width 187 height 16
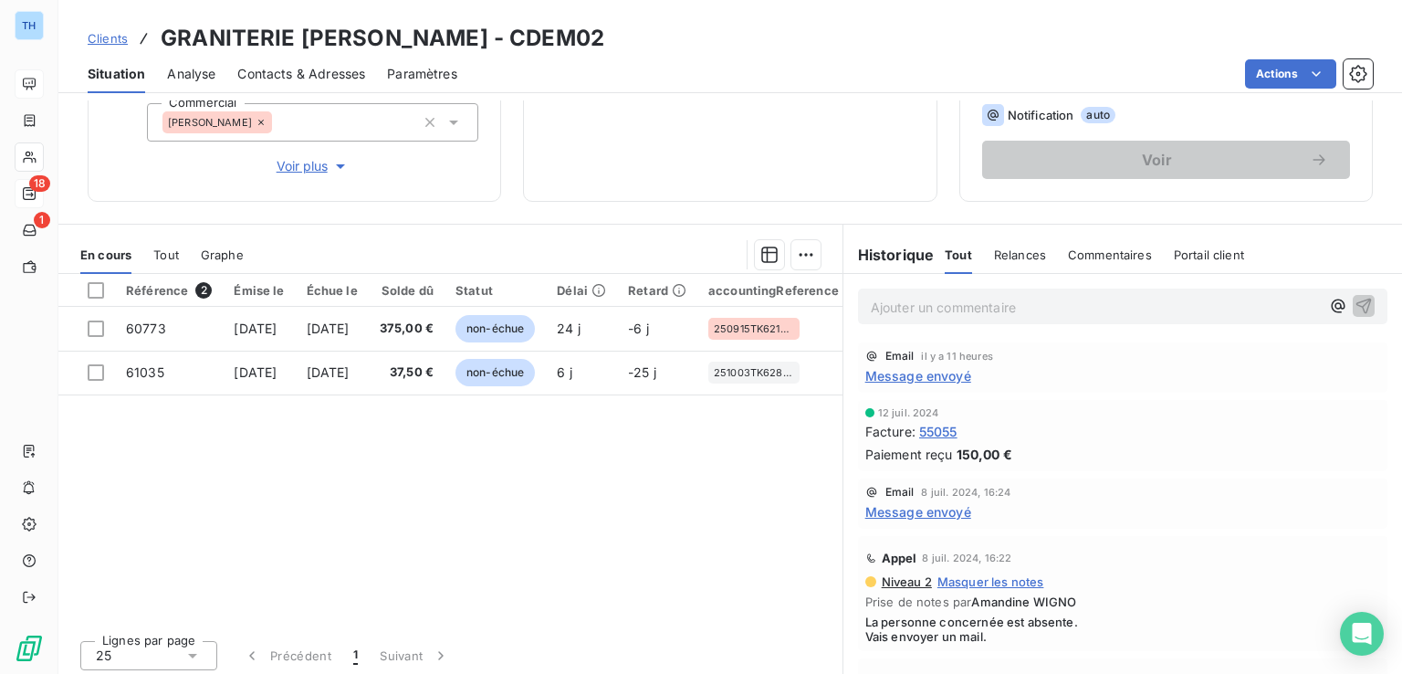
scroll to position [289, 0]
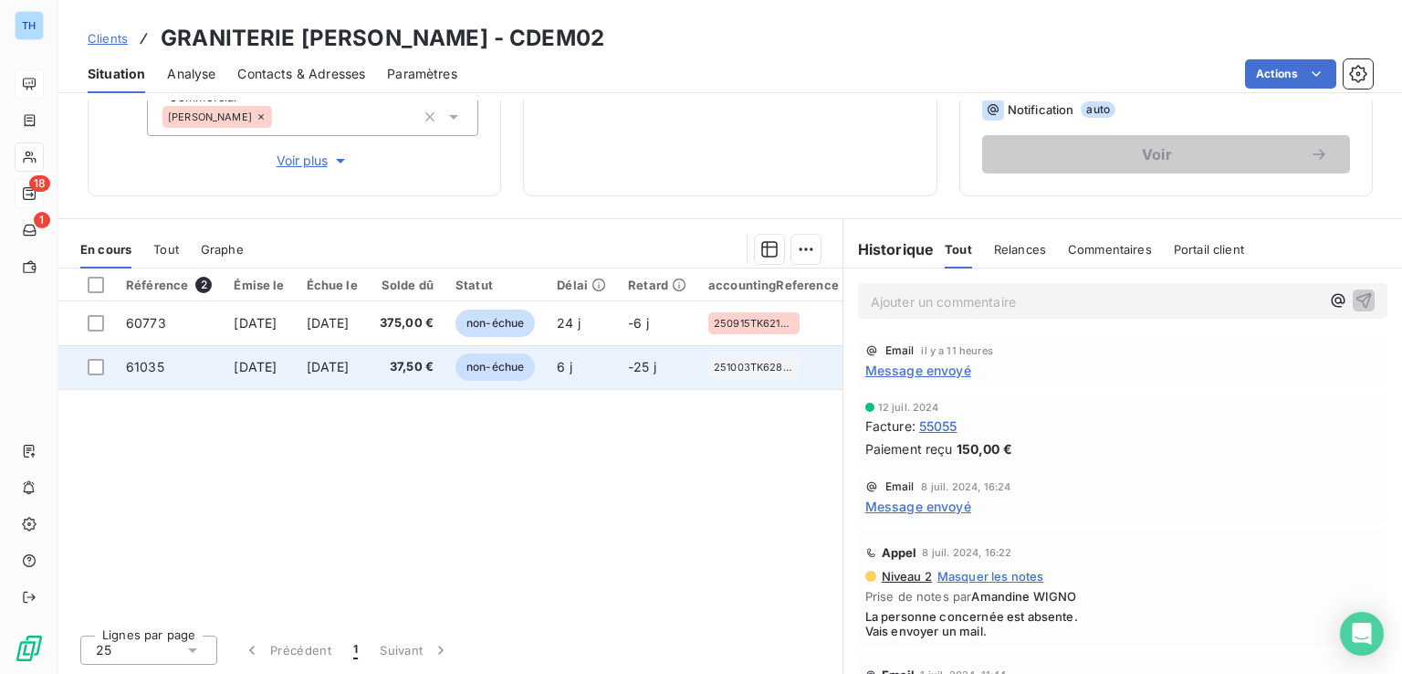
click at [350, 371] on span "[DATE]" at bounding box center [328, 367] width 43 height 16
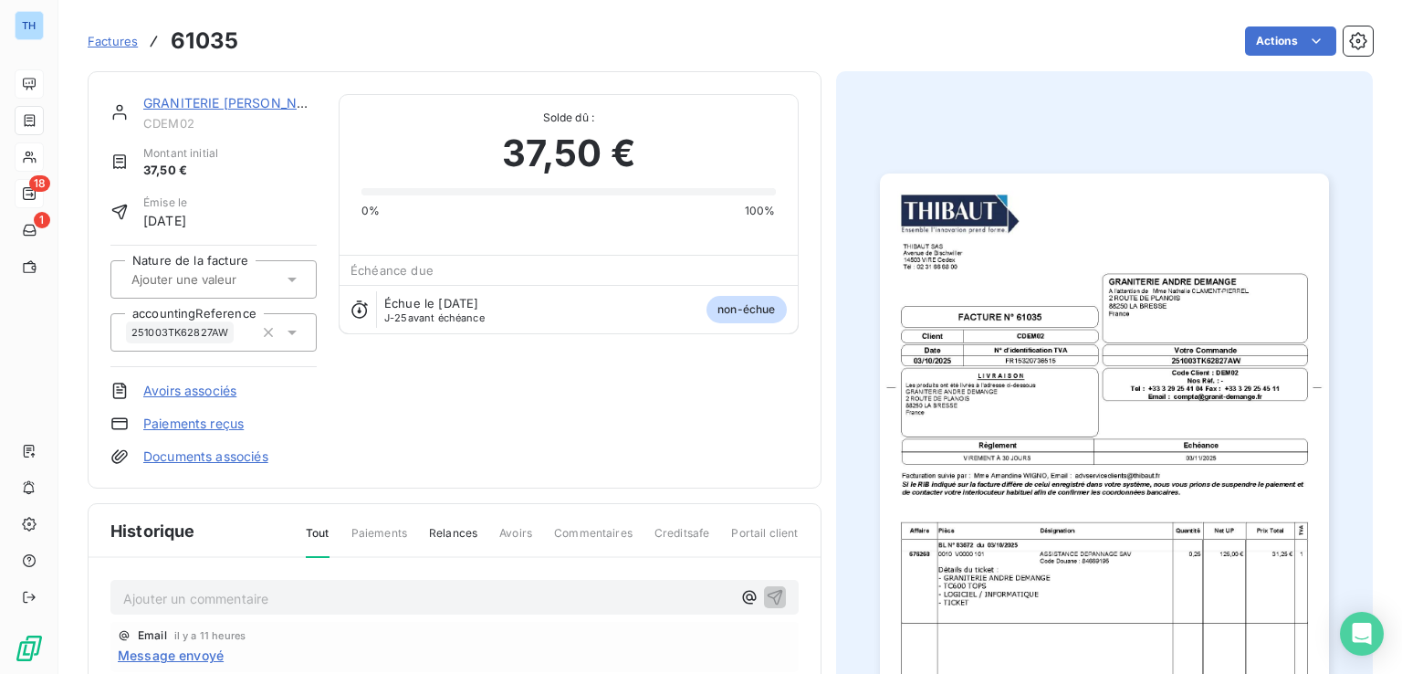
click at [1081, 472] on img "button" at bounding box center [1104, 490] width 449 height 635
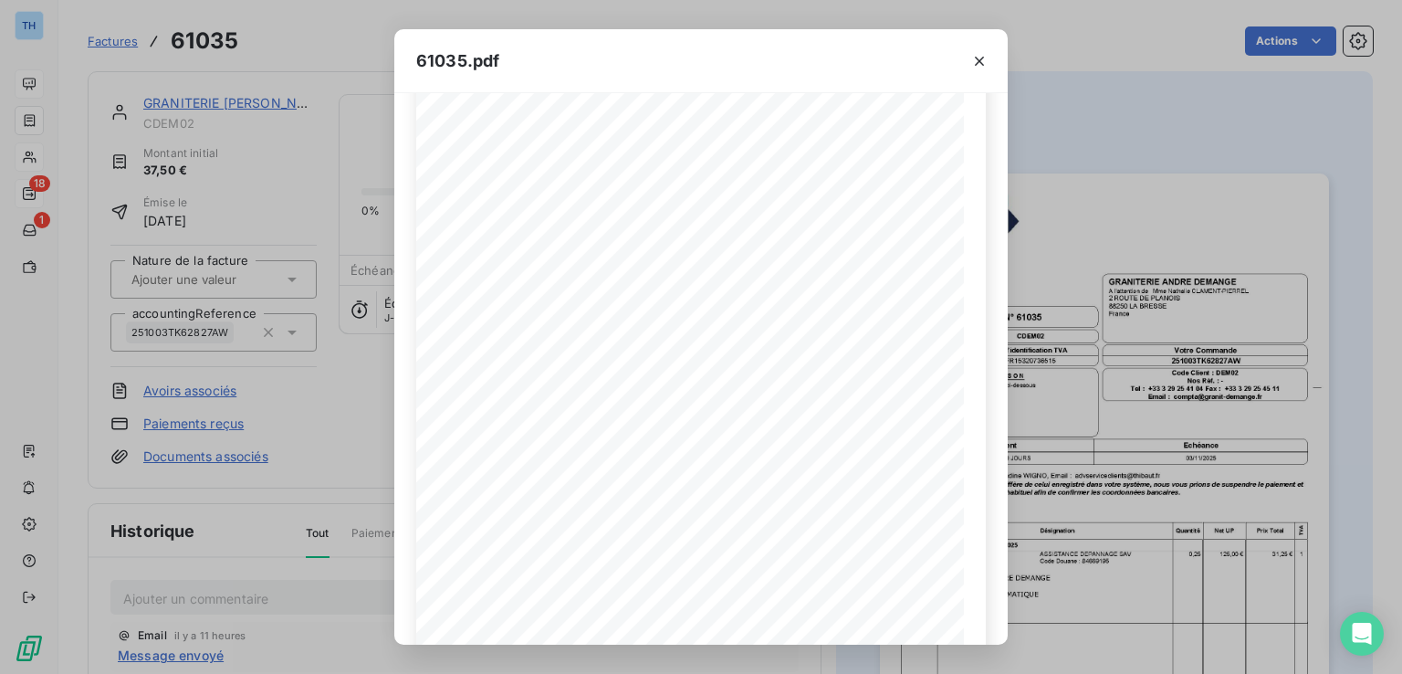
scroll to position [267, 0]
click at [981, 63] on icon "button" at bounding box center [979, 61] width 18 height 18
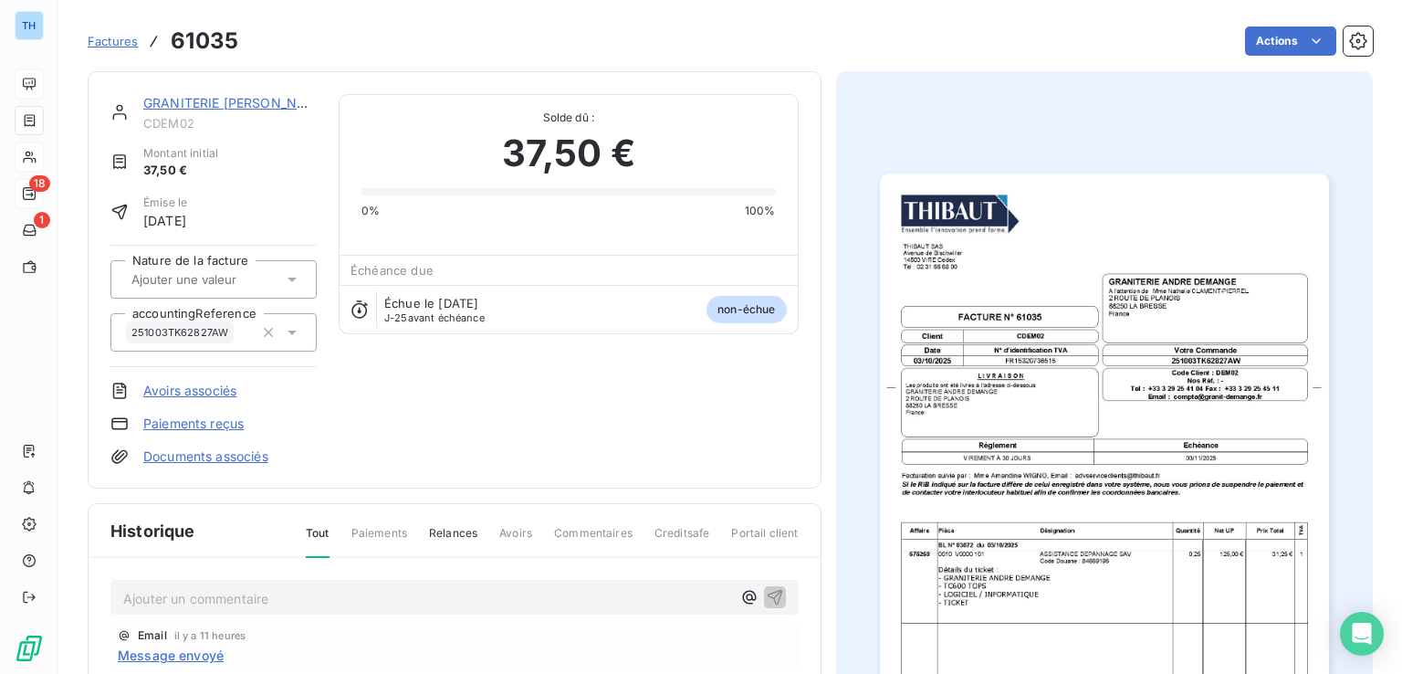
click at [275, 103] on link "GRANITERIE [PERSON_NAME]" at bounding box center [236, 103] width 187 height 16
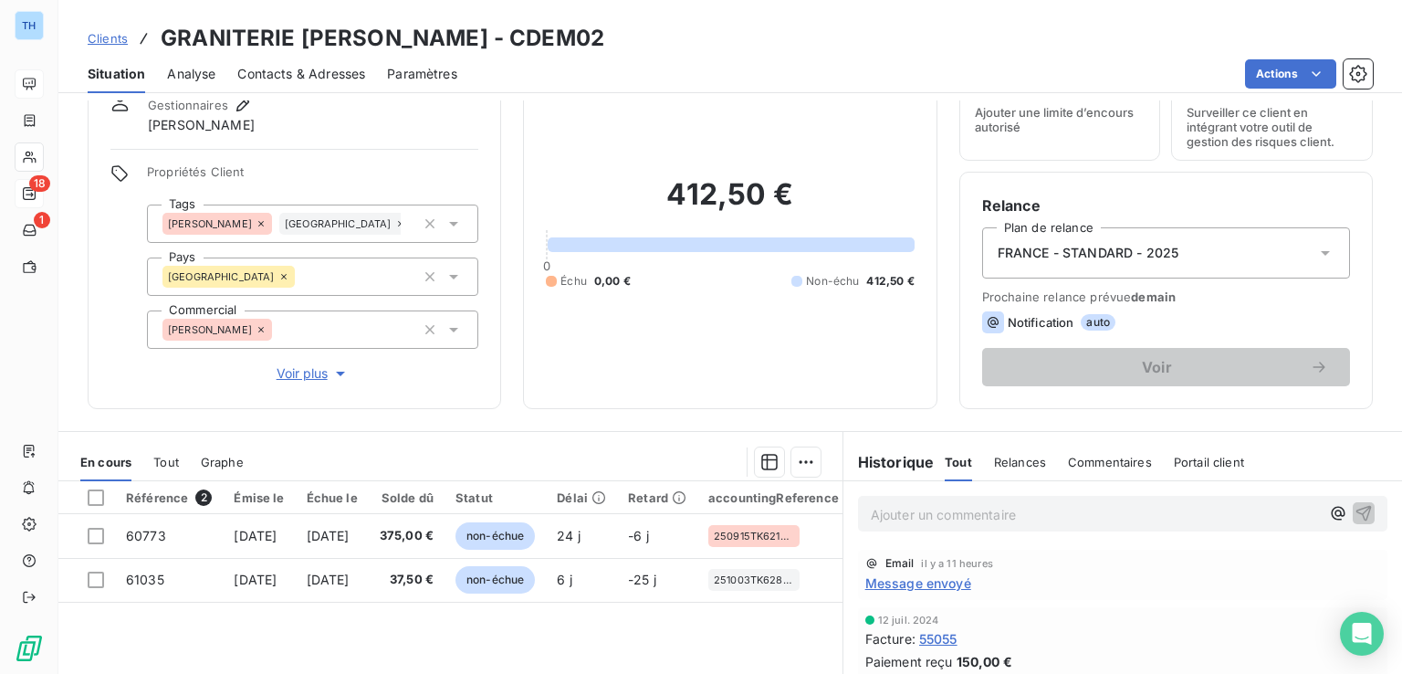
scroll to position [274, 0]
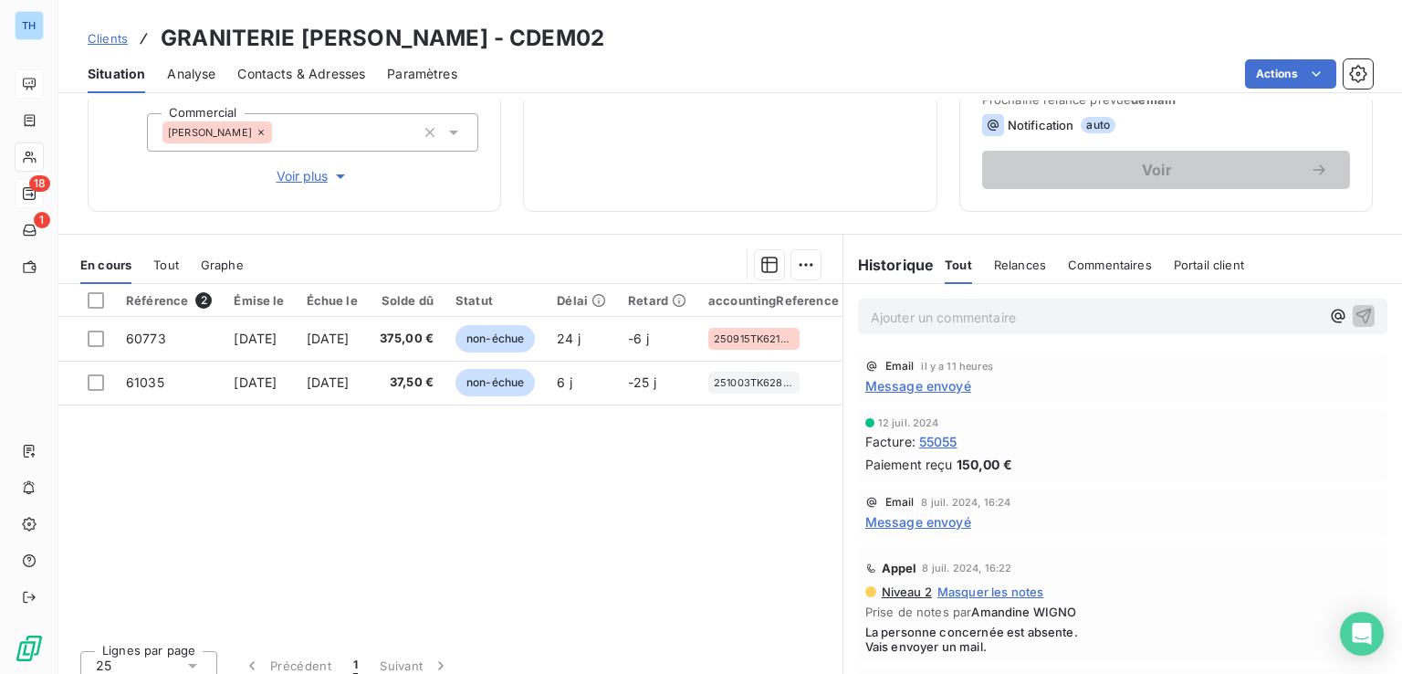
click at [900, 322] on p "Ajouter un commentaire ﻿" at bounding box center [1095, 317] width 449 height 23
click at [1135, 400] on div "Email il y a 11 heures Message envoyé" at bounding box center [1123, 376] width 559 height 58
click at [1044, 321] on p "échange avec le" at bounding box center [1095, 316] width 449 height 21
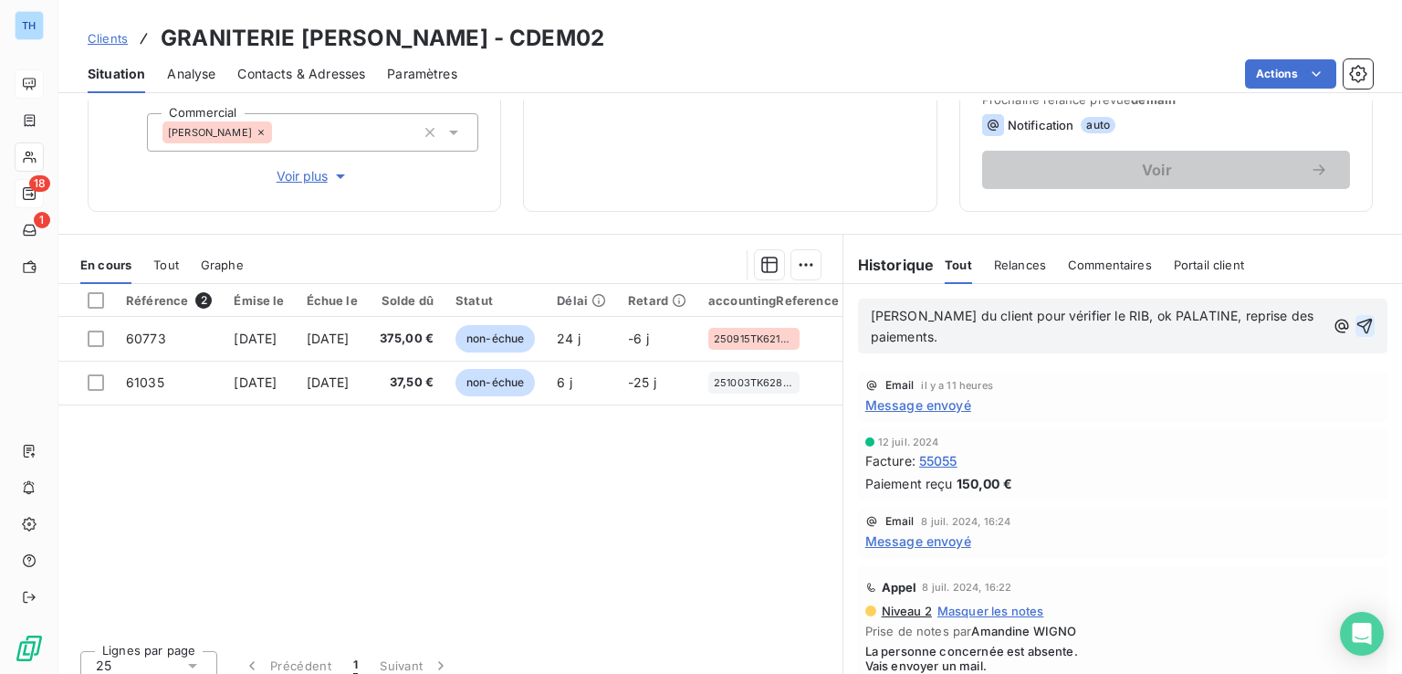
click at [1358, 326] on icon "button" at bounding box center [1366, 327] width 16 height 16
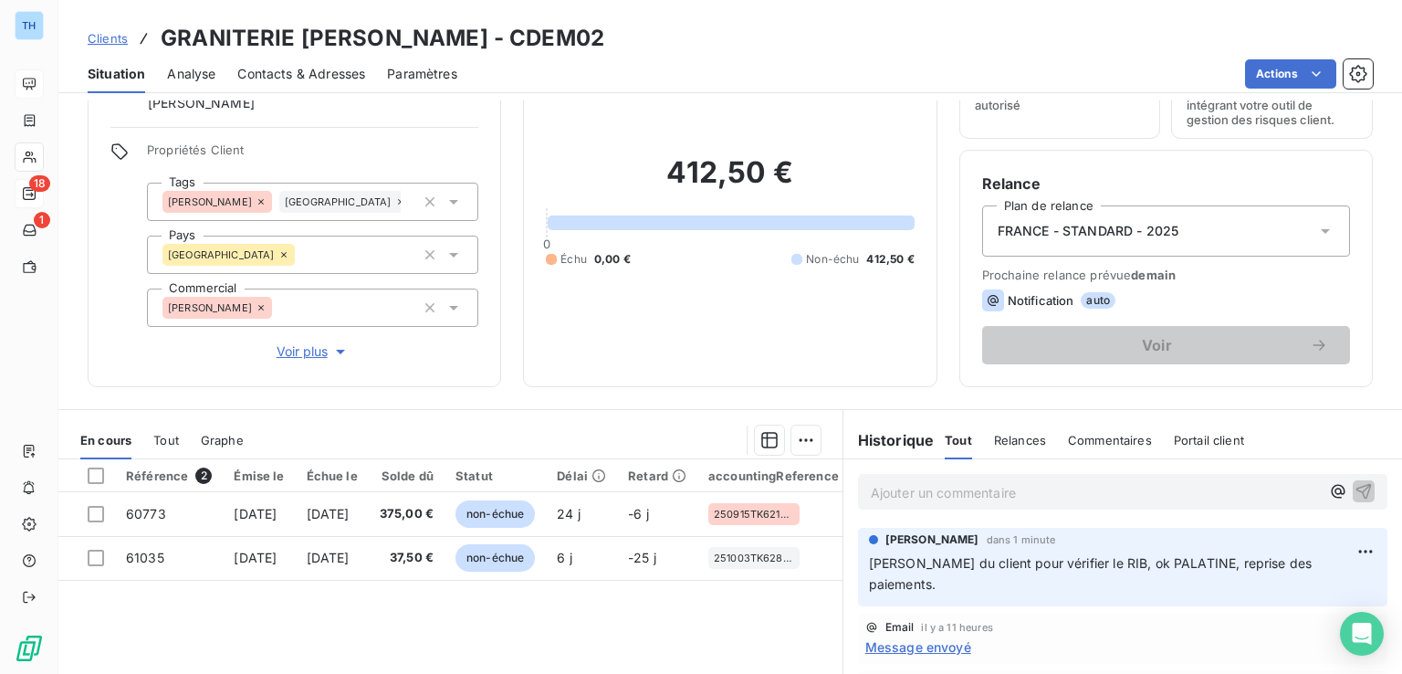
scroll to position [0, 0]
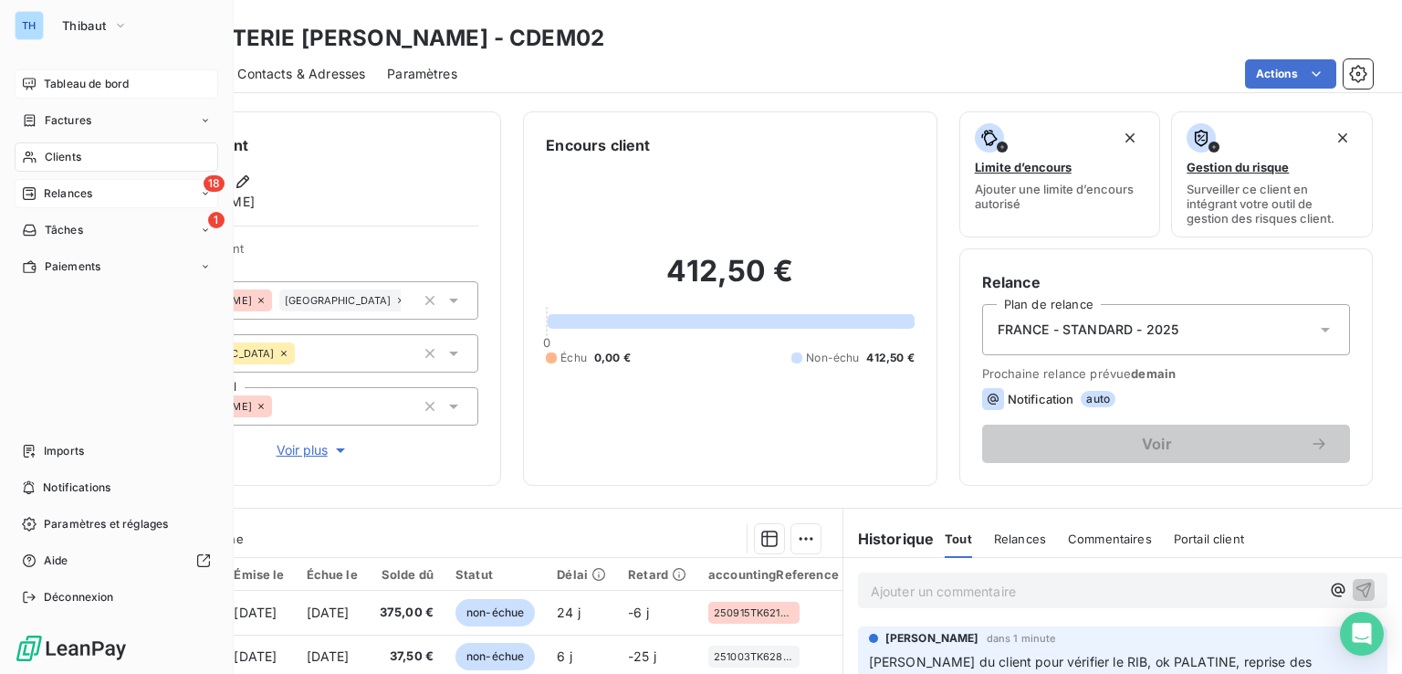
click at [68, 83] on span "Tableau de bord" at bounding box center [86, 84] width 85 height 16
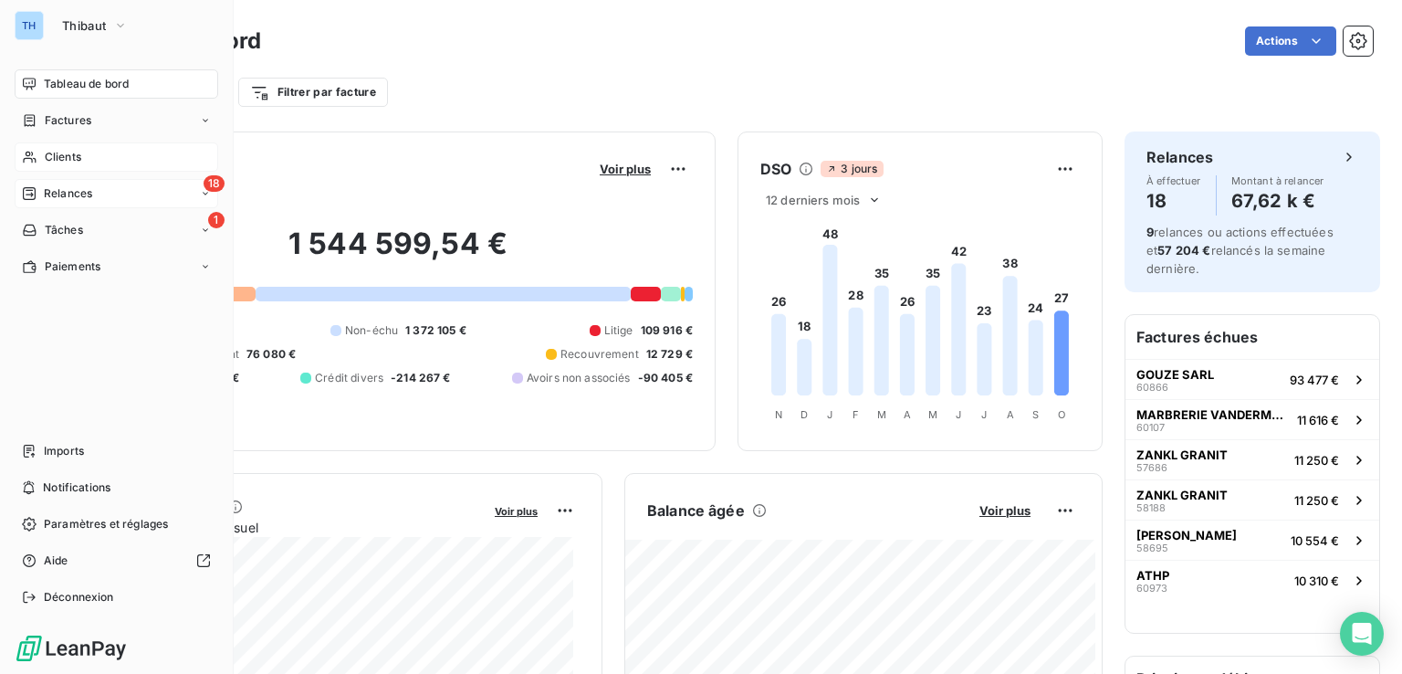
click at [69, 189] on span "Relances" at bounding box center [68, 193] width 48 height 16
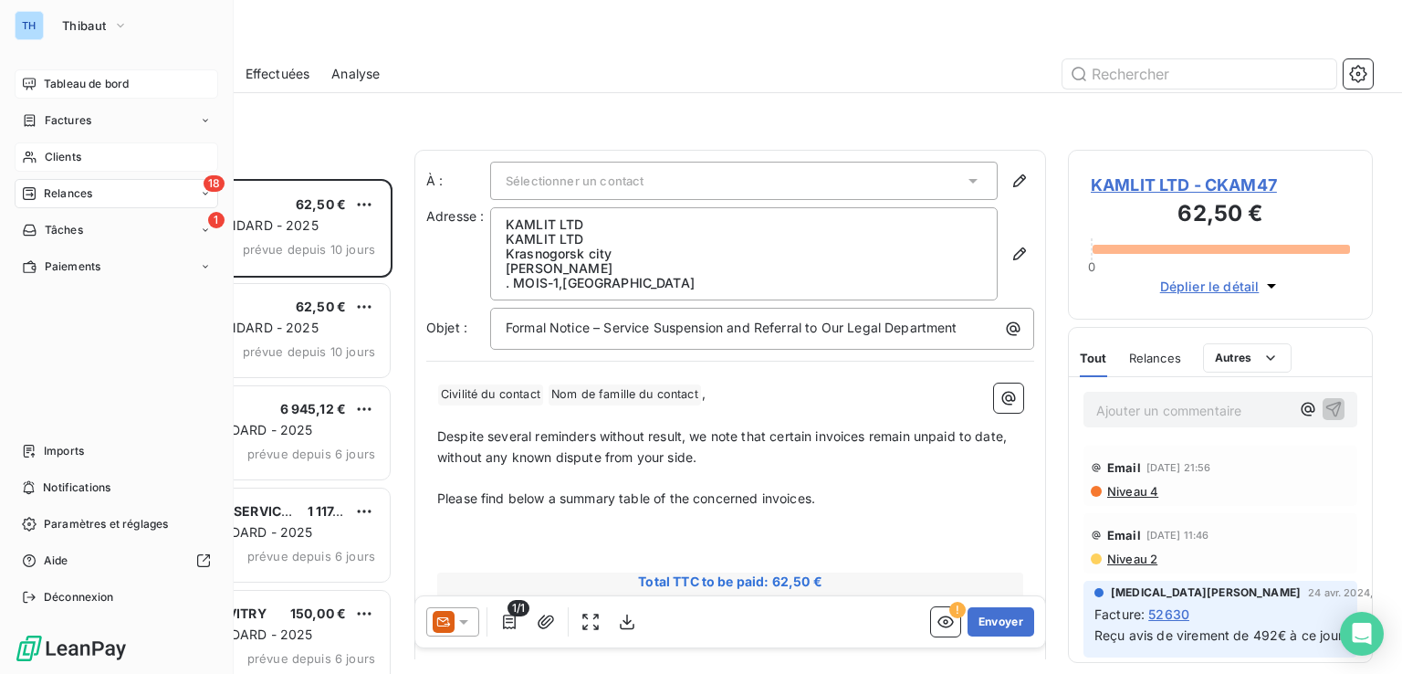
click at [114, 81] on span "Tableau de bord" at bounding box center [86, 84] width 85 height 16
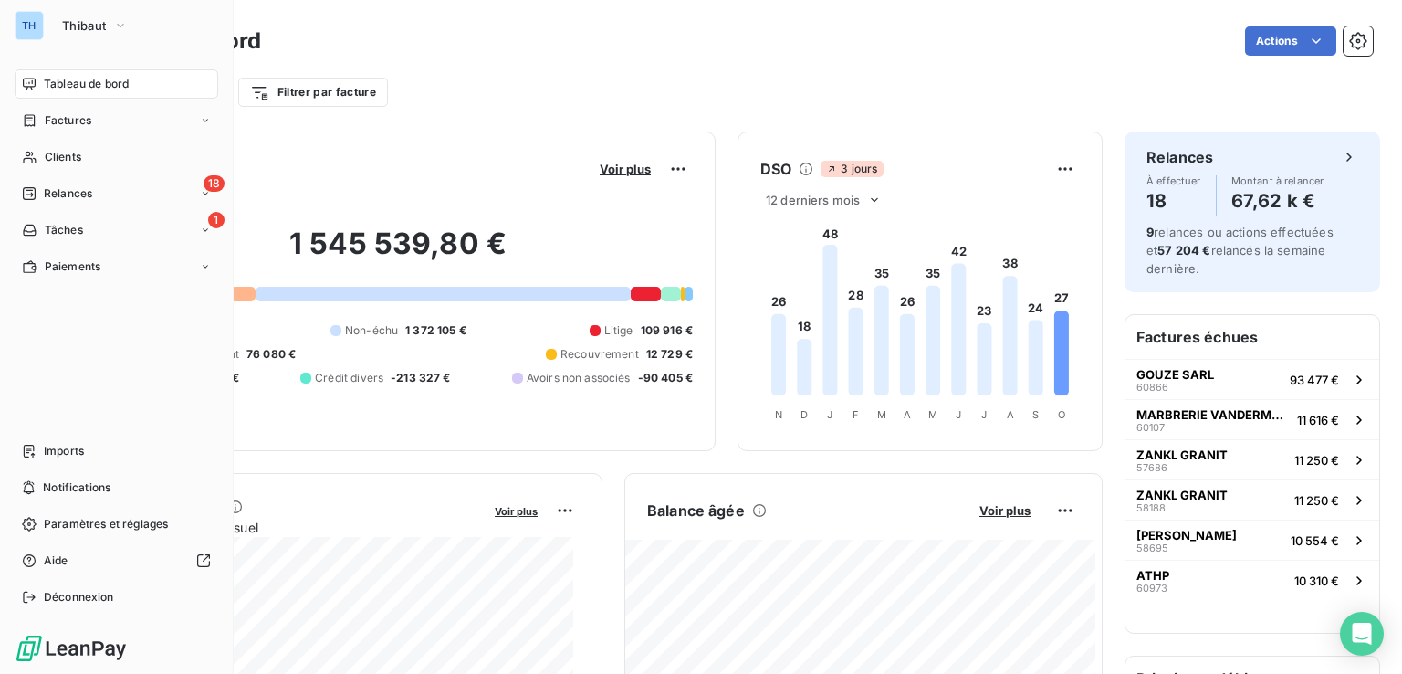
click at [28, 600] on html "TH Thibaut Tableau de bord Factures Clients 18 Relances 1 Tâches Paiements Impo…" at bounding box center [701, 337] width 1402 height 674
click at [76, 595] on span "Déconnexion" at bounding box center [79, 597] width 70 height 16
